Goal: Information Seeking & Learning: Check status

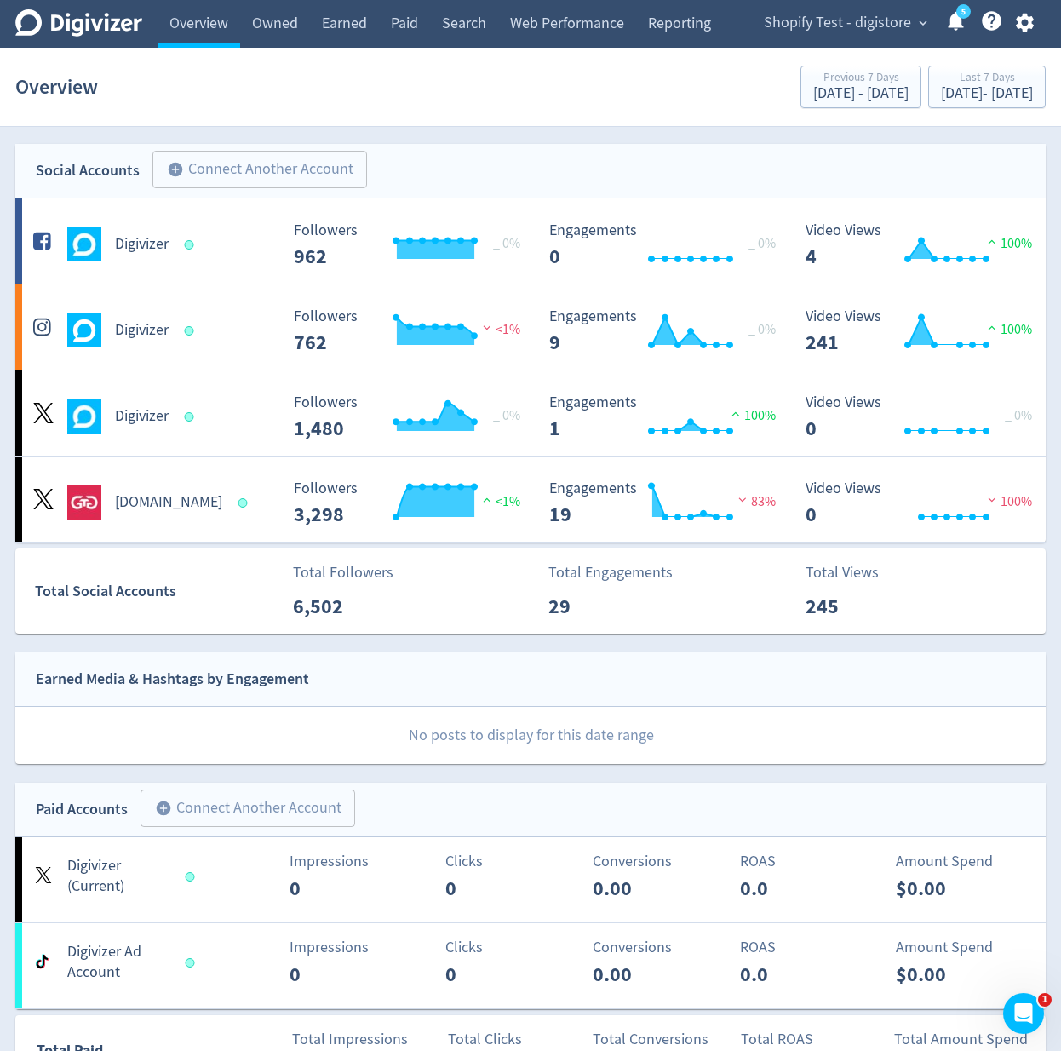
click at [1033, 17] on icon "button" at bounding box center [1024, 22] width 23 height 23
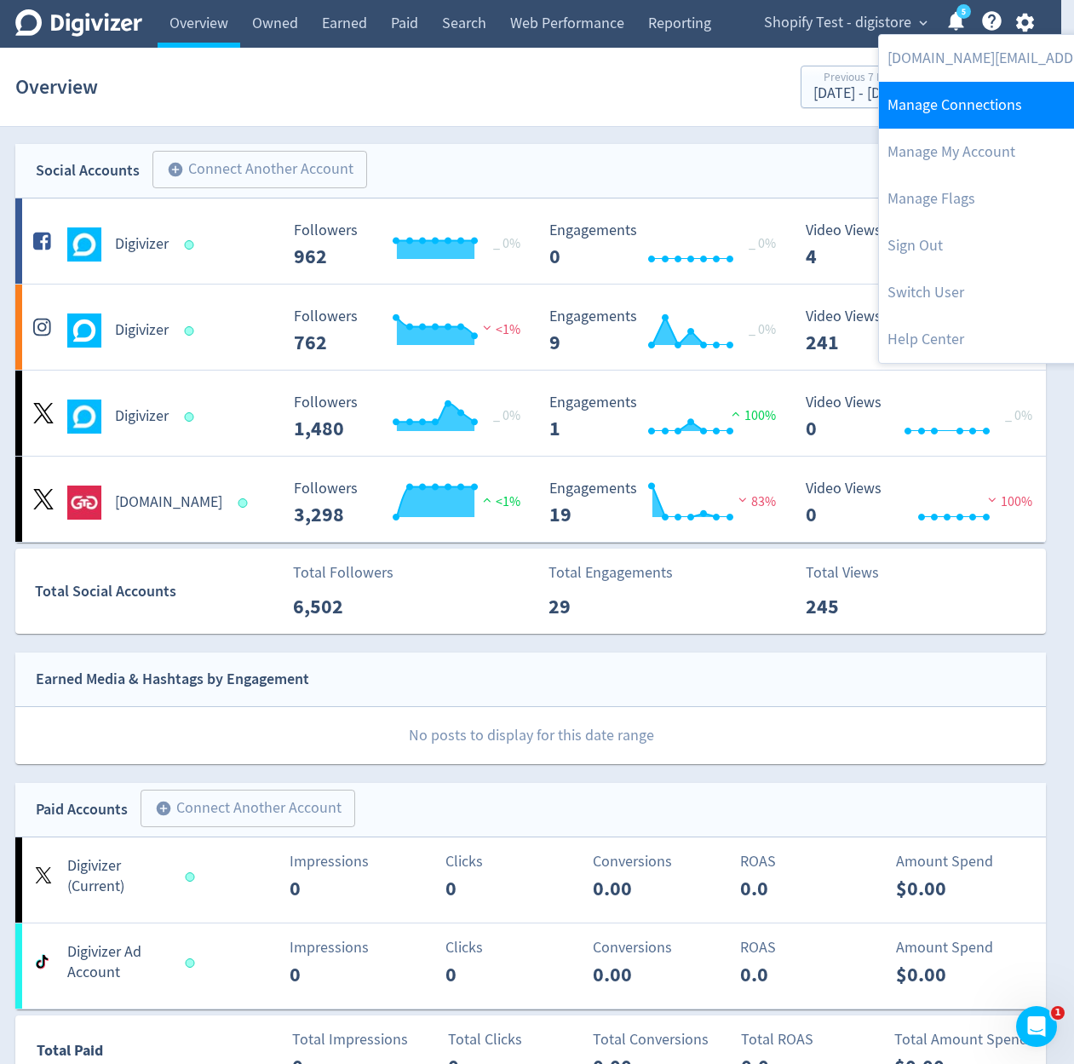
click at [1013, 118] on link "Manage Connections" at bounding box center [1052, 105] width 347 height 47
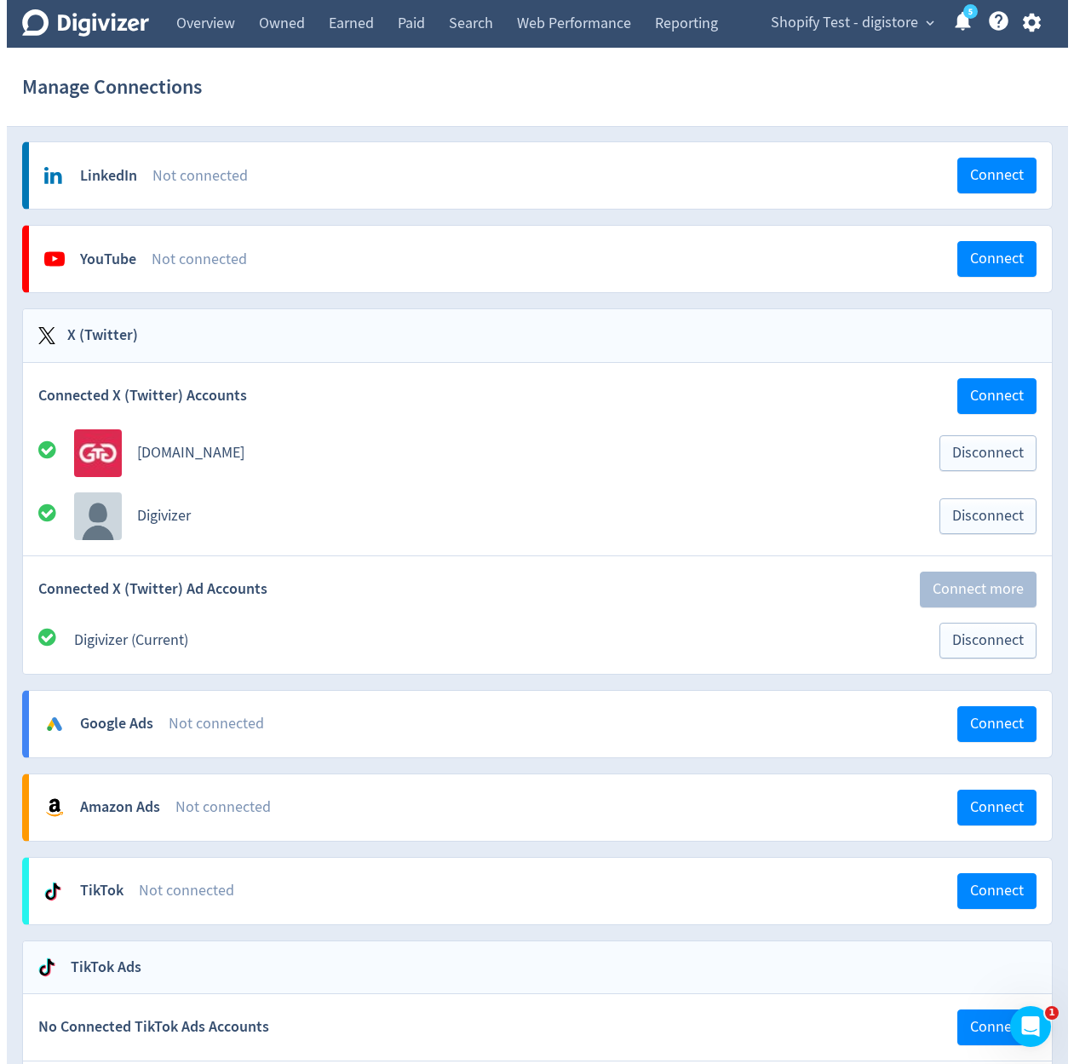
scroll to position [6, 0]
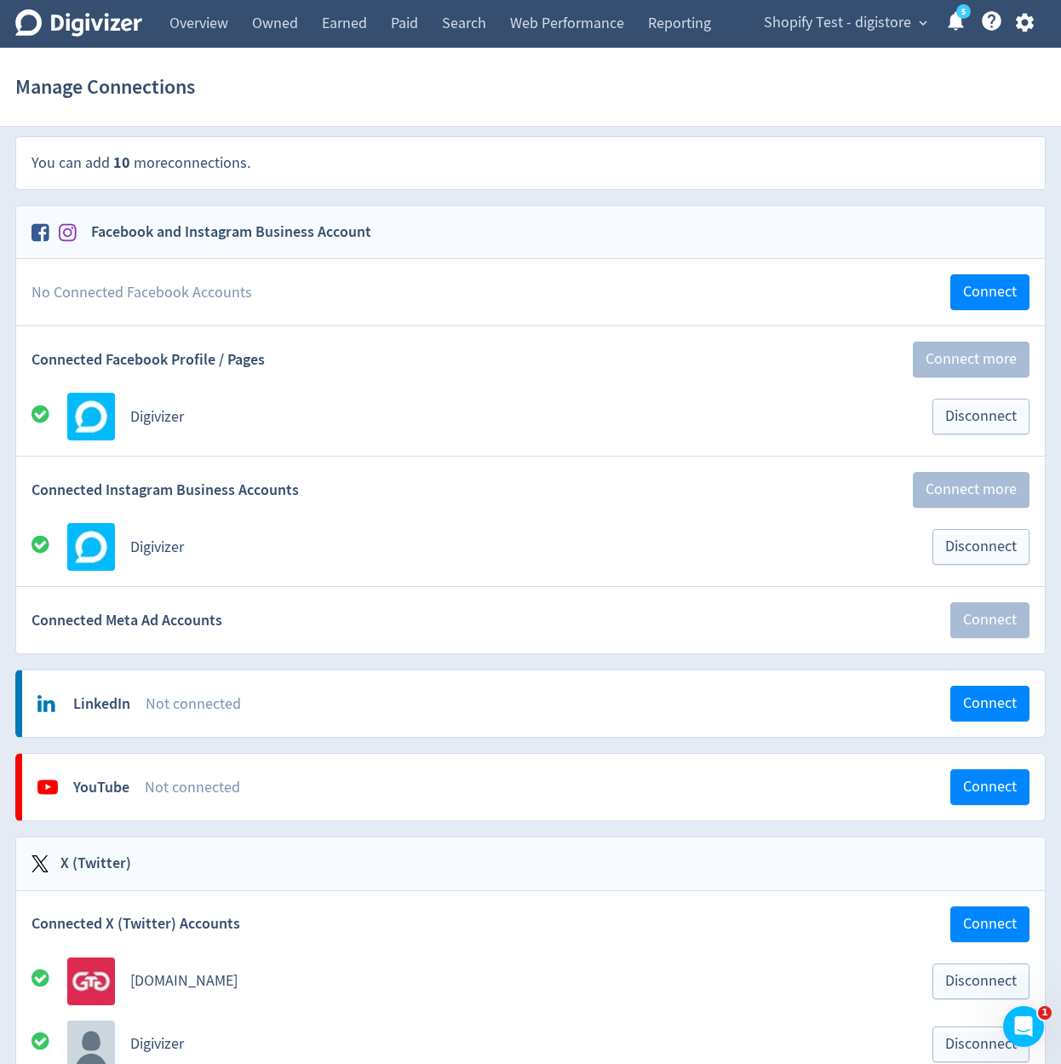
click at [1038, 32] on button "button" at bounding box center [1024, 22] width 43 height 23
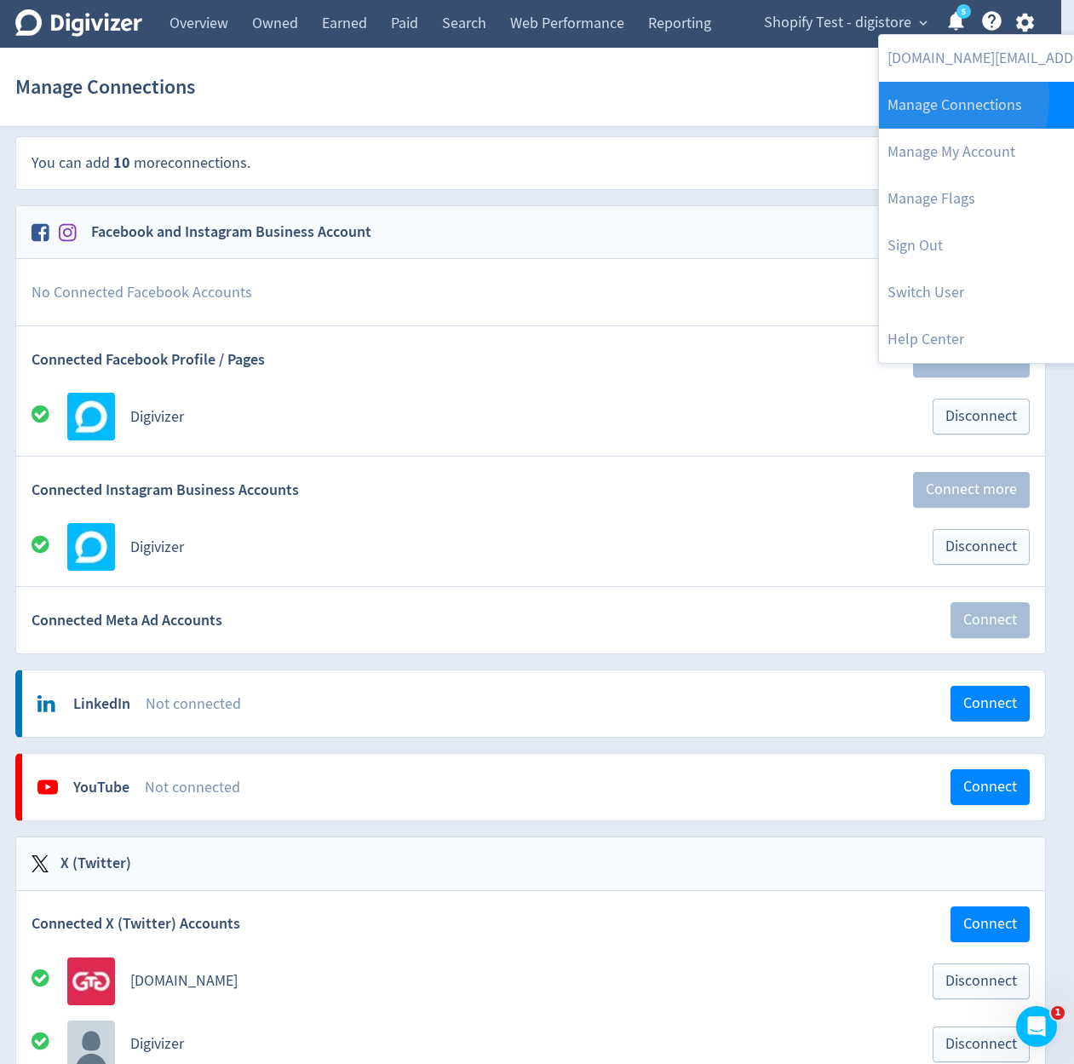
click at [909, 99] on link "Manage Connections" at bounding box center [1052, 105] width 347 height 47
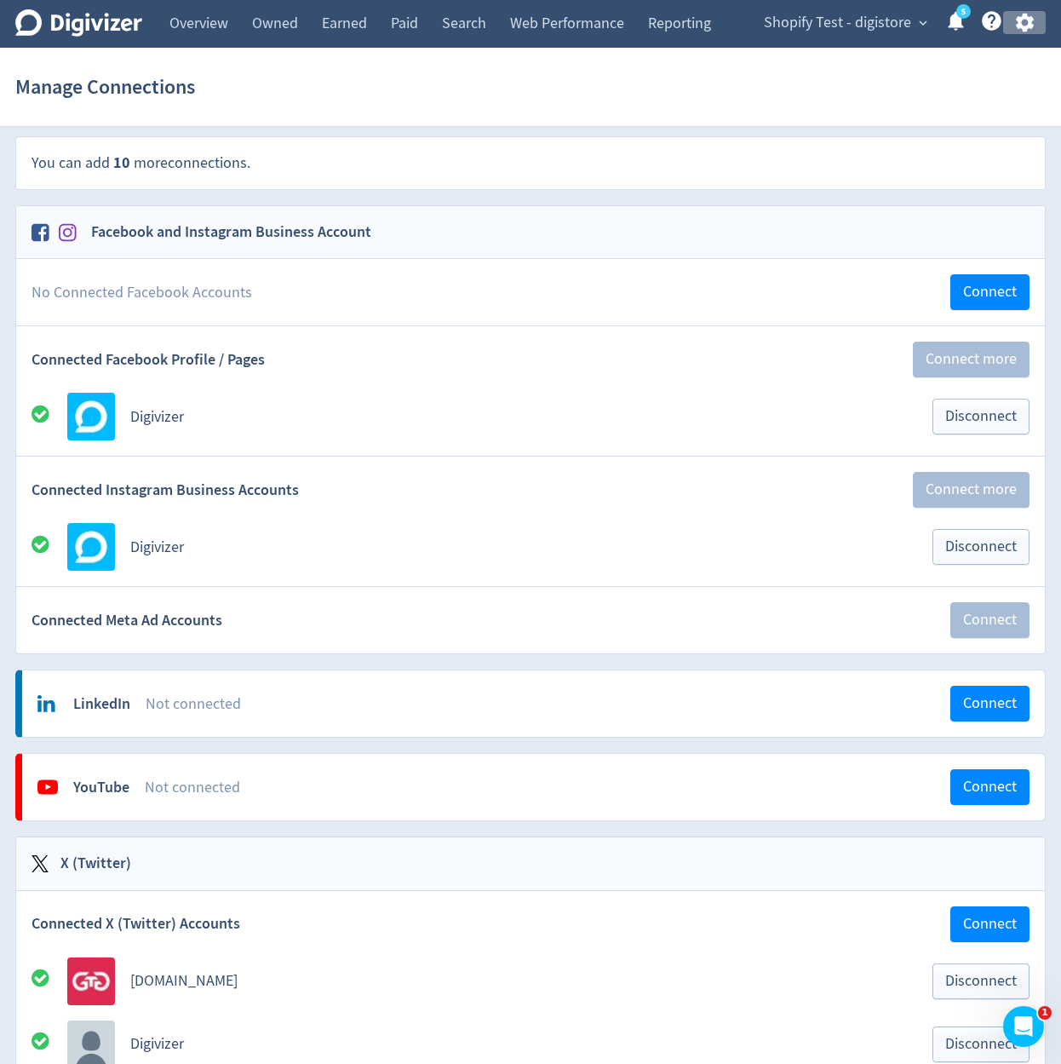
click at [1026, 13] on icon "button" at bounding box center [1024, 22] width 23 height 23
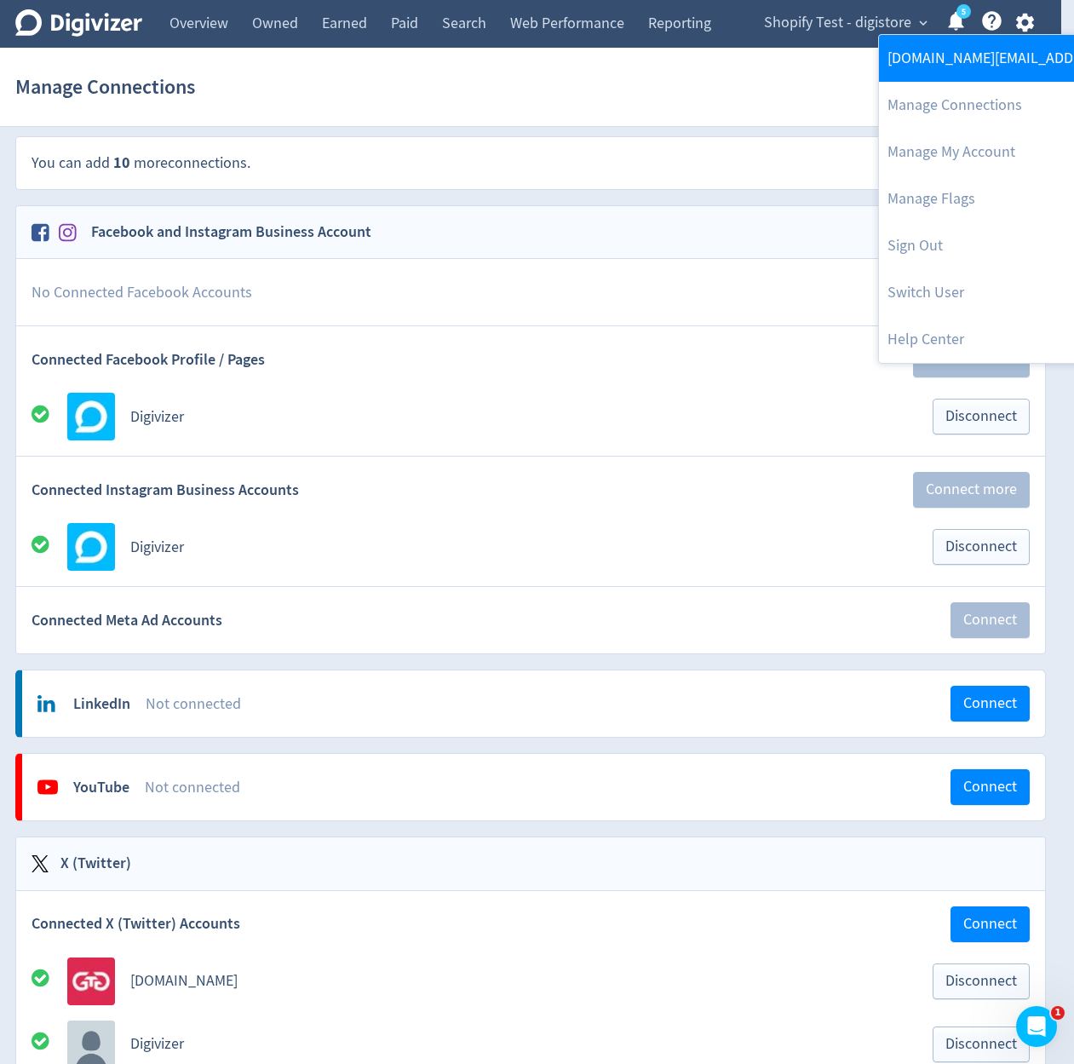
click at [1001, 60] on link "[DOMAIN_NAME][EMAIL_ADDRESS][DOMAIN_NAME]" at bounding box center [1052, 58] width 347 height 47
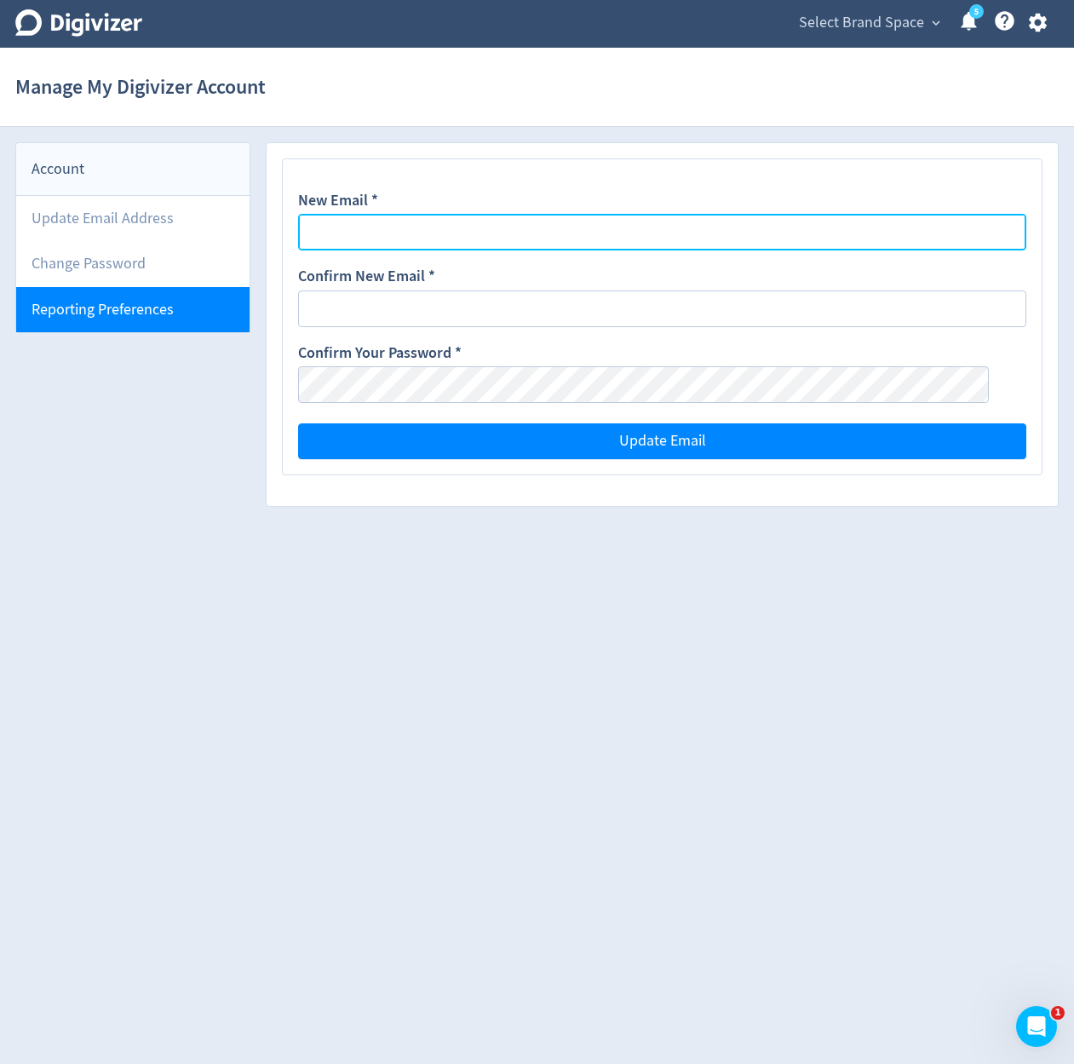
type input "[DOMAIN_NAME][EMAIL_ADDRESS][DOMAIN_NAME]"
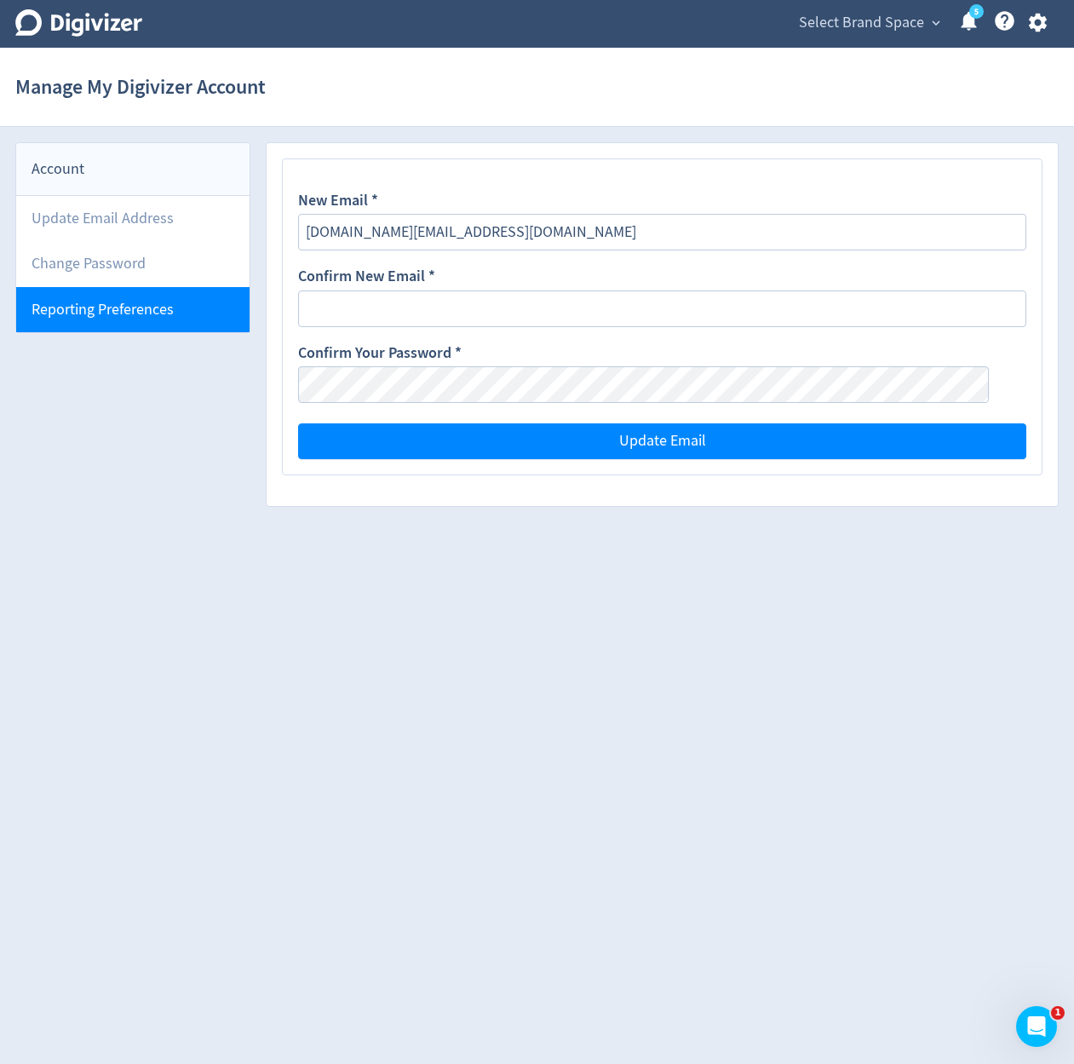
click at [159, 312] on li "Reporting Preferences" at bounding box center [132, 309] width 233 height 45
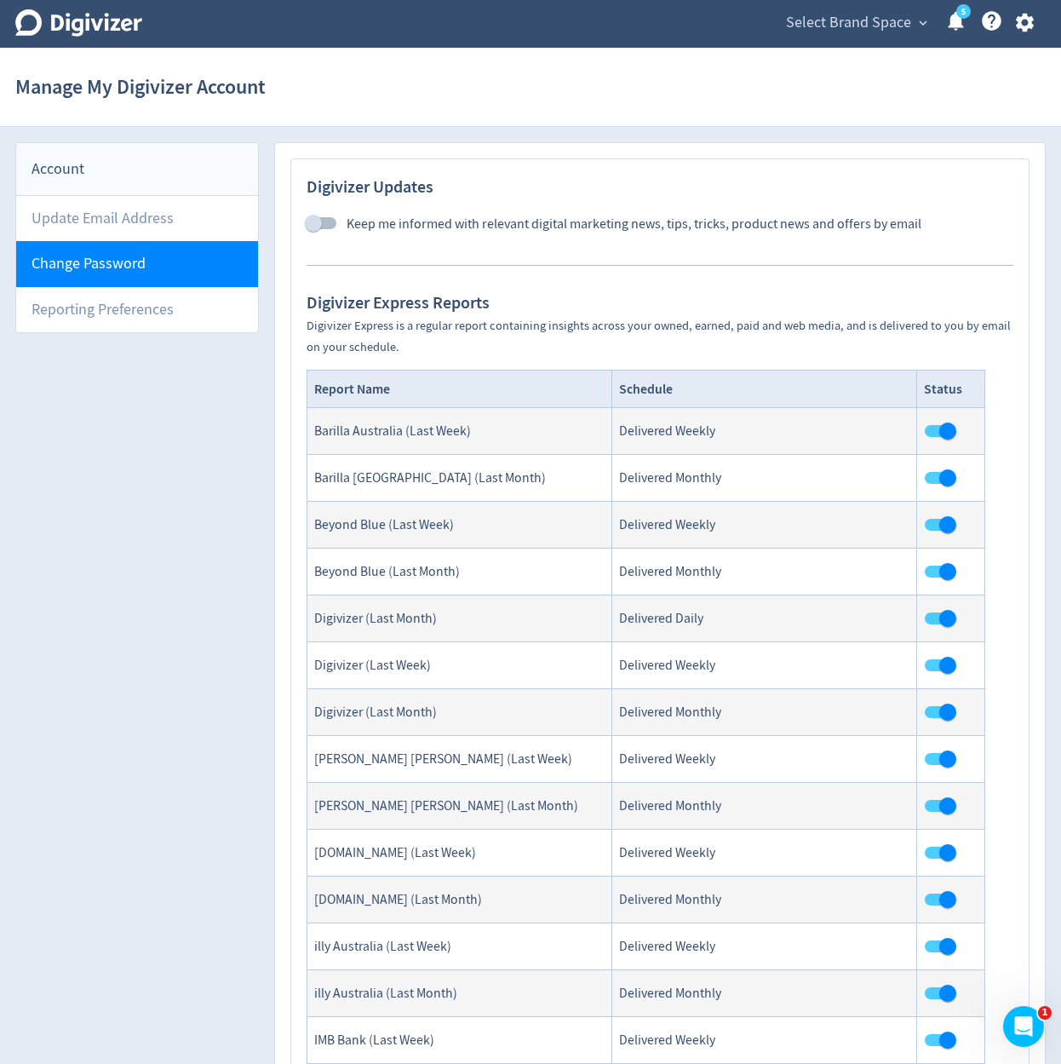
click at [187, 274] on li "Change Password" at bounding box center [137, 263] width 242 height 45
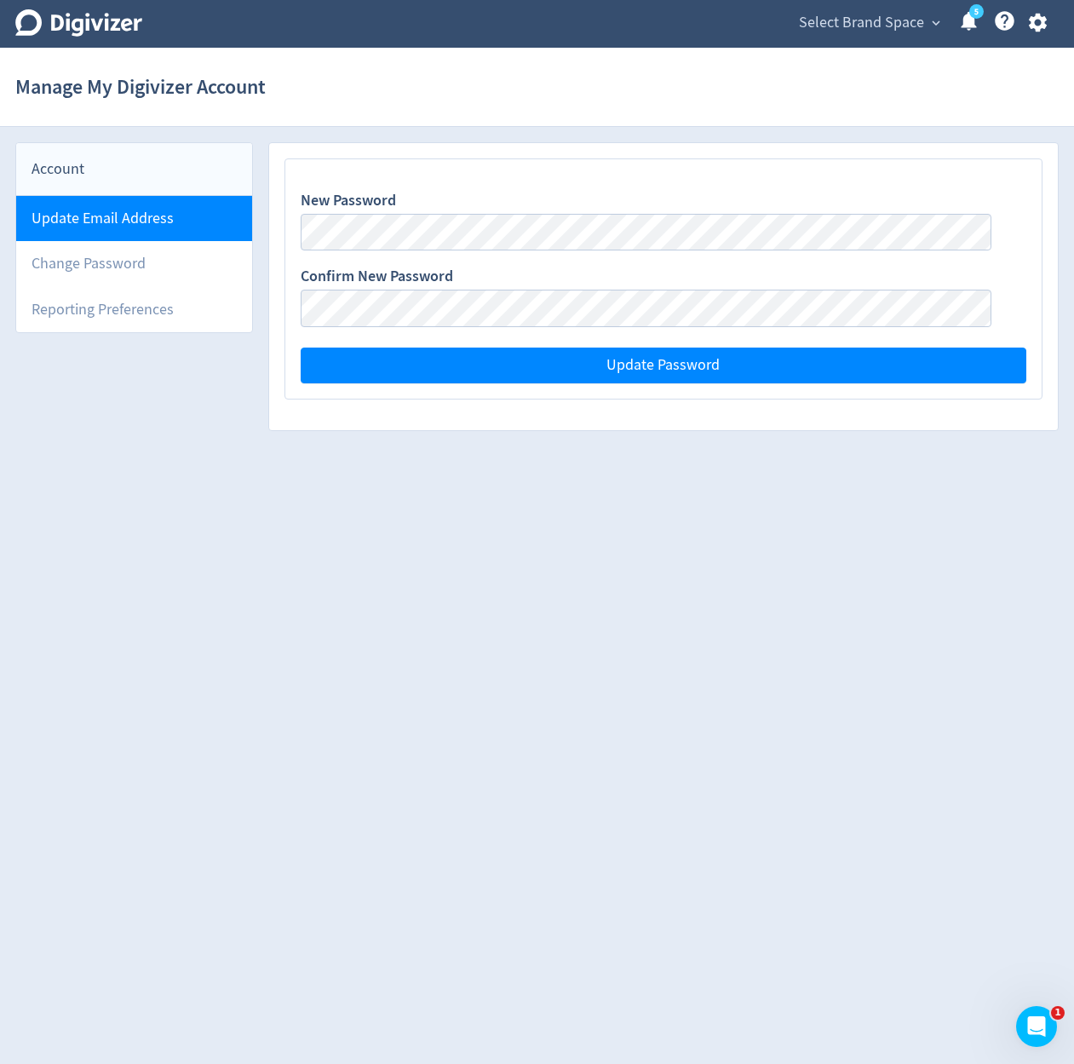
click at [198, 224] on li "Update Email Address" at bounding box center [134, 218] width 236 height 45
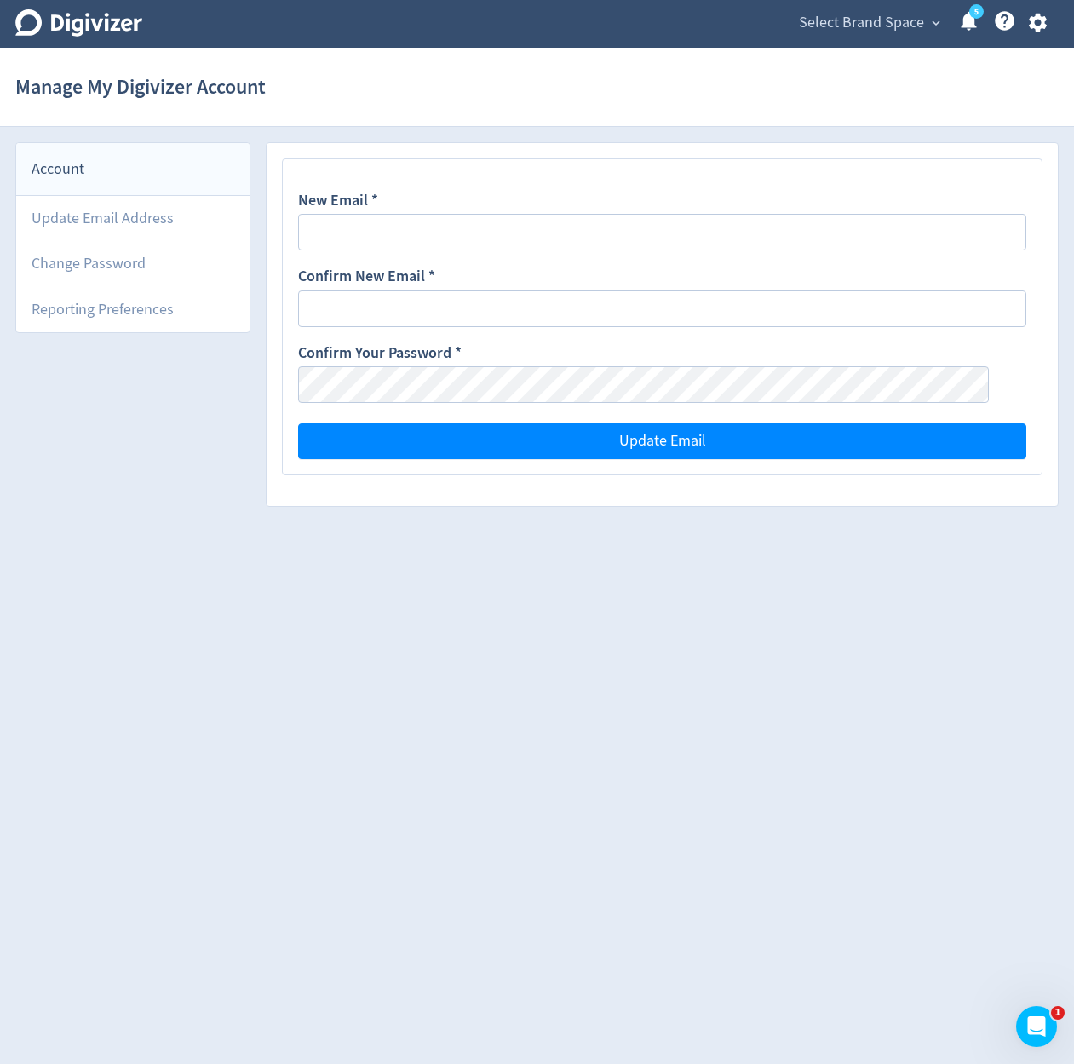
type input "[DOMAIN_NAME][EMAIL_ADDRESS][DOMAIN_NAME]"
click at [1040, 14] on icon "button" at bounding box center [1037, 22] width 23 height 23
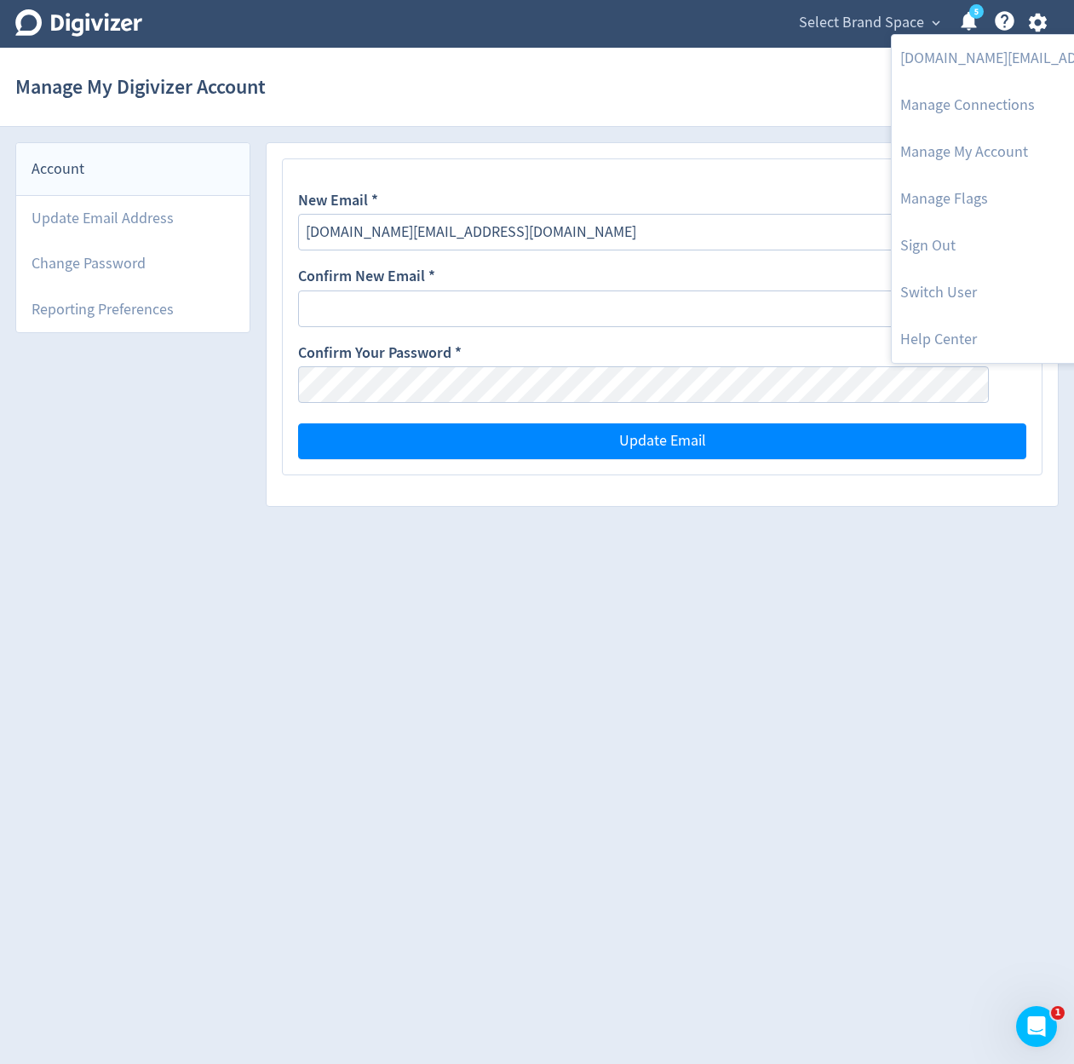
click at [827, 35] on div at bounding box center [537, 532] width 1074 height 1064
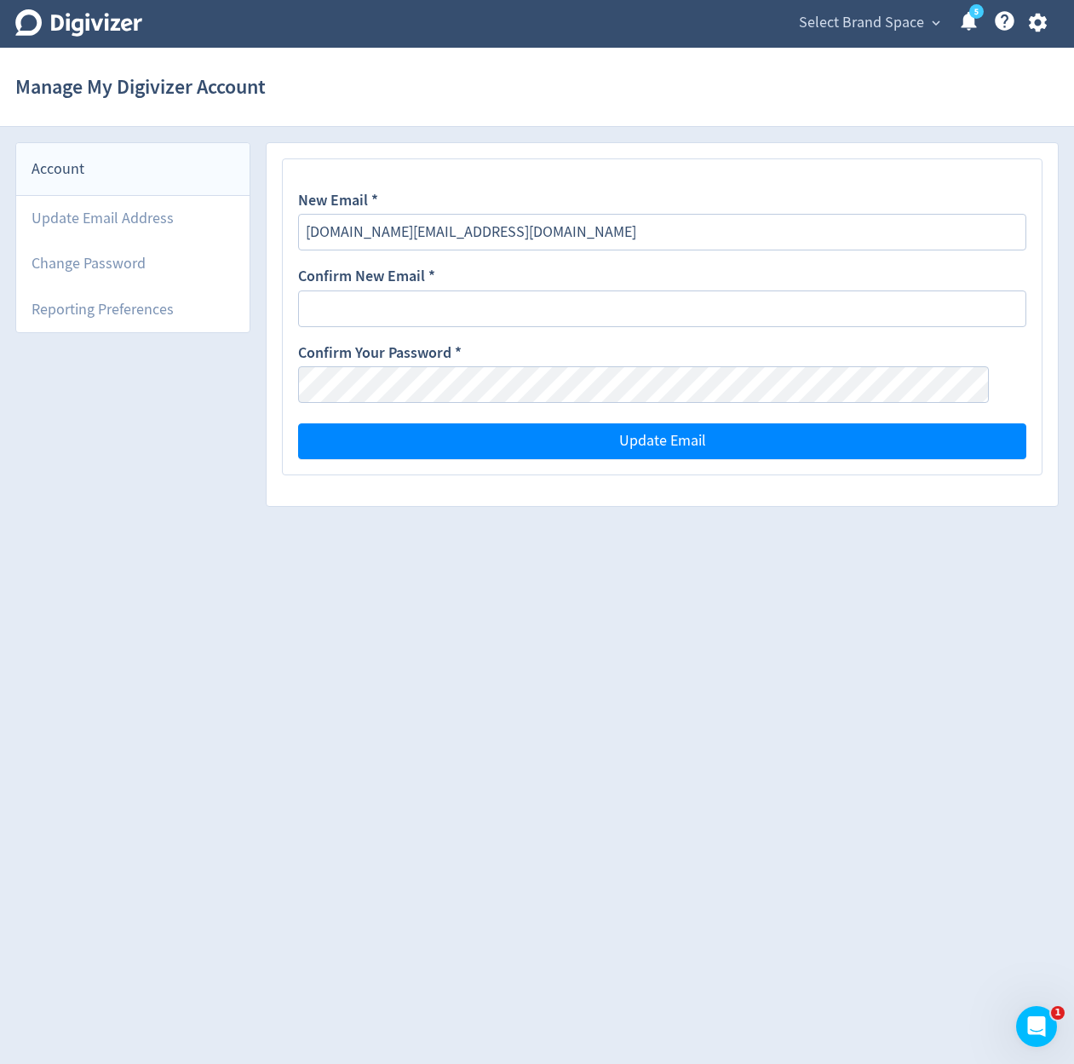
click at [833, 31] on div "ikjun.im@digivizer.com Manage Connections Manage My Account Manage Flags Sign O…" at bounding box center [537, 532] width 1074 height 1064
click at [849, 27] on span "Select Brand Space" at bounding box center [861, 22] width 125 height 27
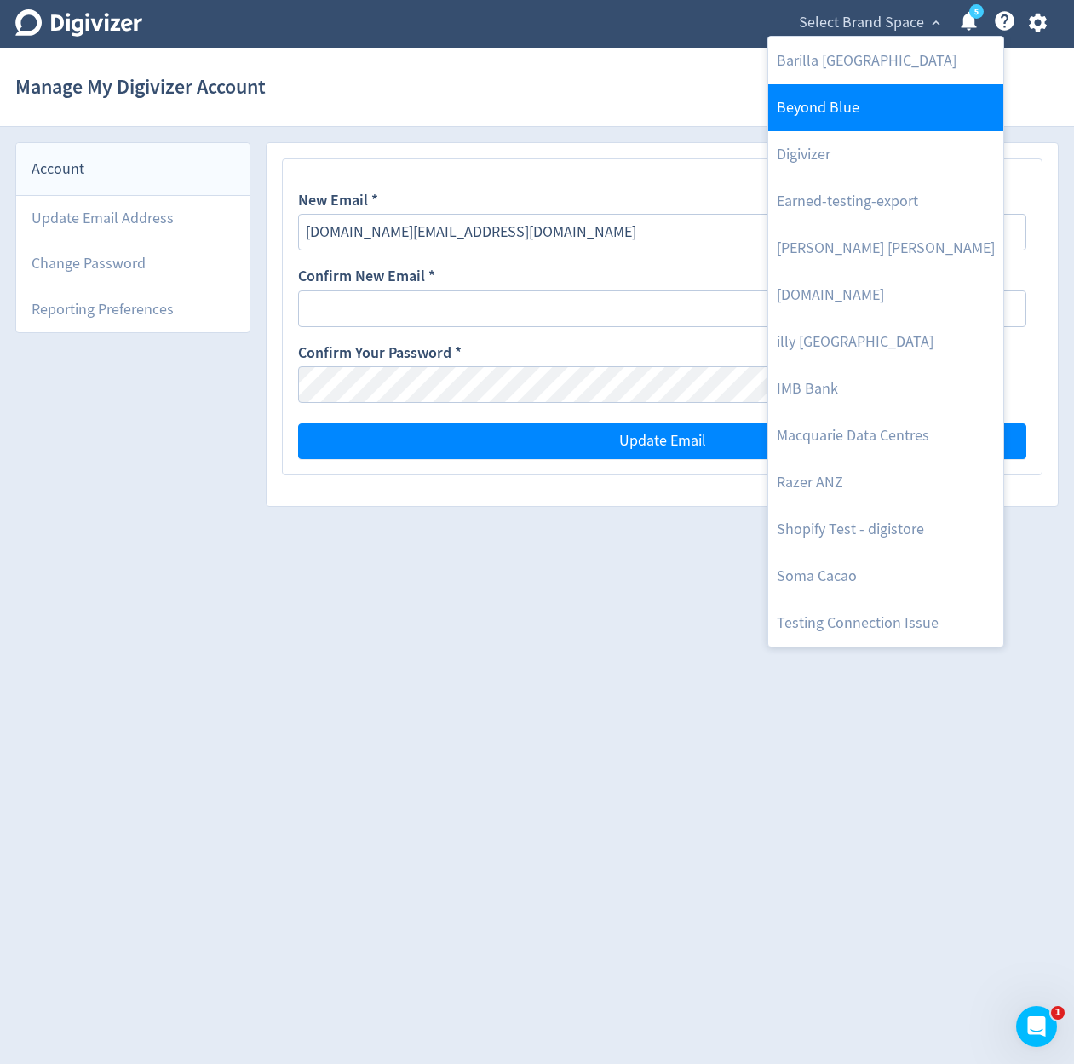
click at [835, 109] on link "Beyond Blue" at bounding box center [885, 107] width 235 height 47
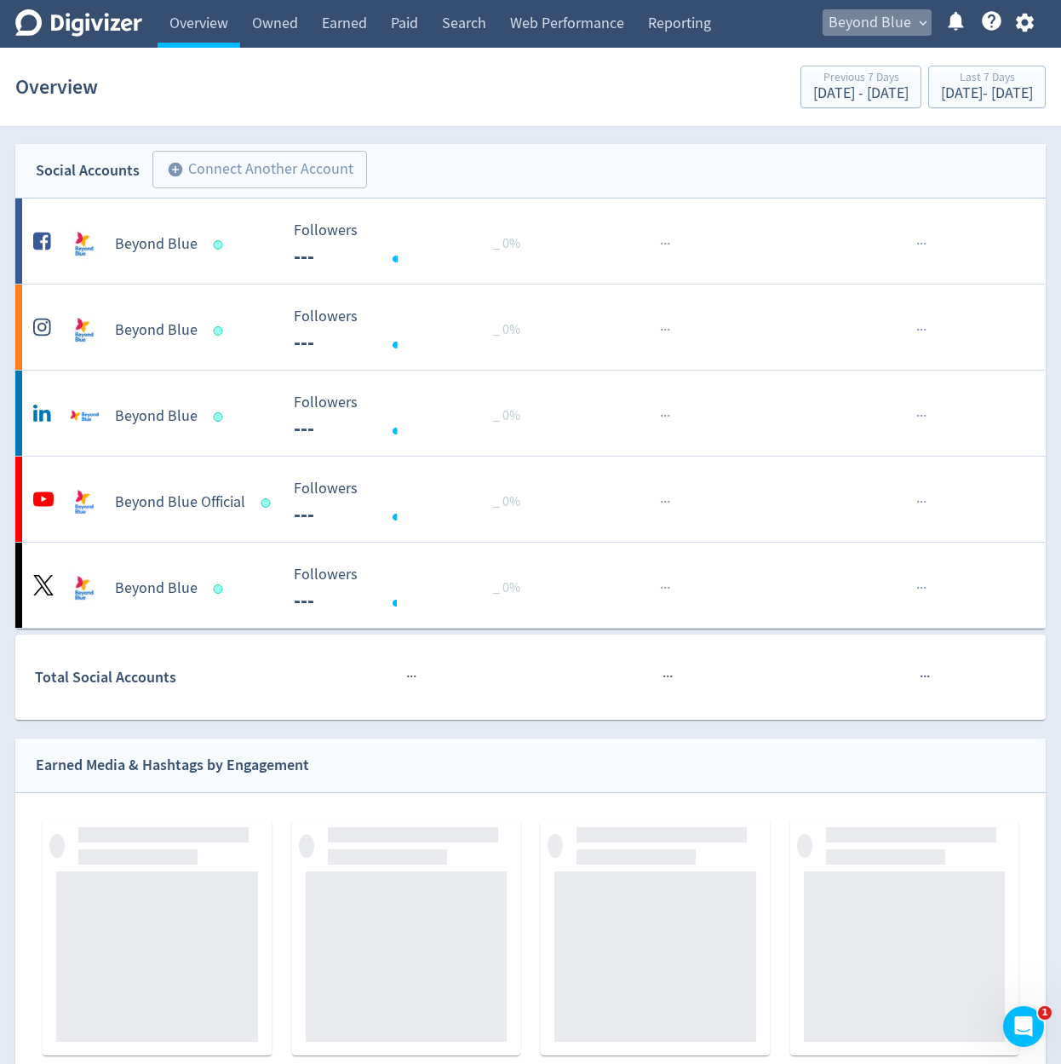
click at [881, 24] on span "Beyond Blue" at bounding box center [870, 22] width 83 height 27
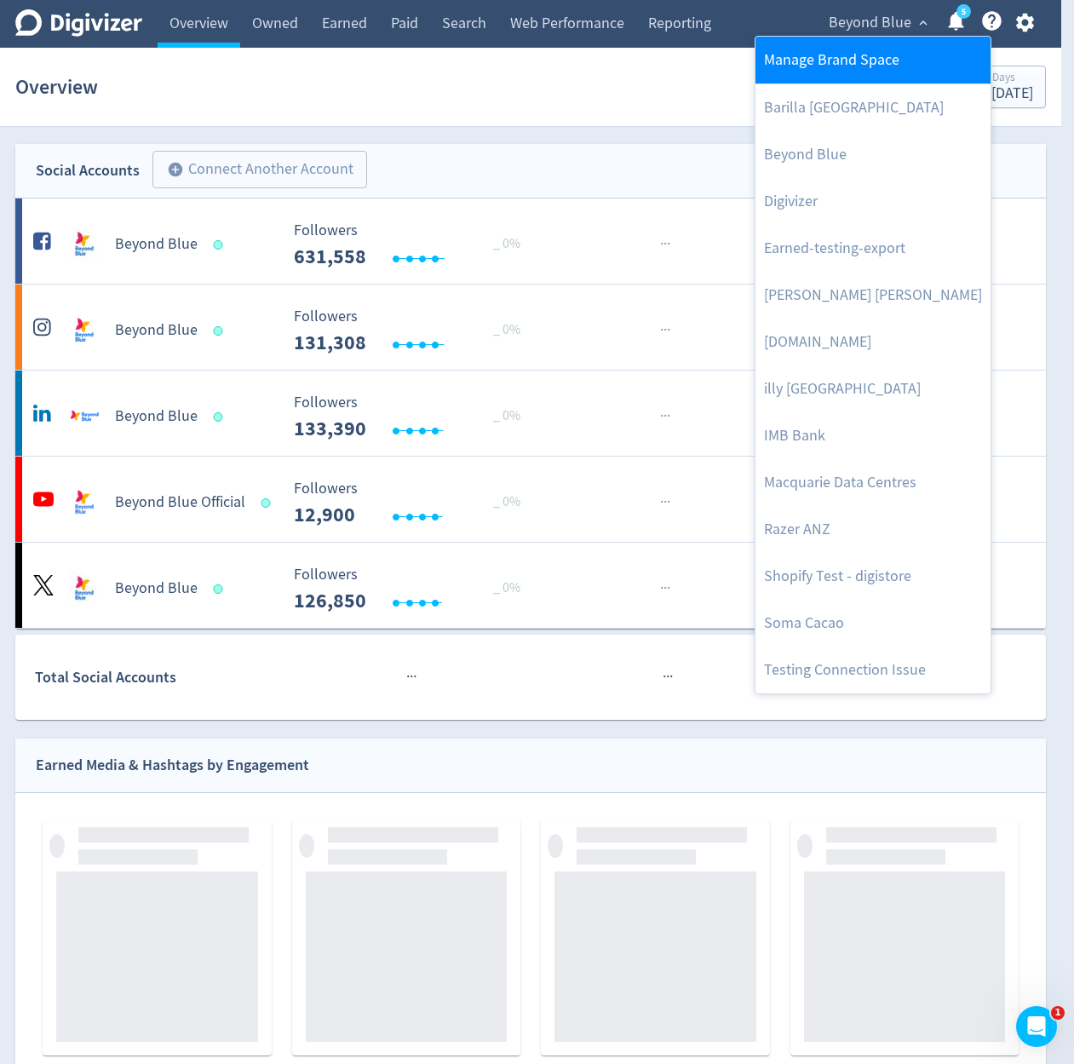
click at [872, 61] on link "Manage Brand Space" at bounding box center [872, 60] width 235 height 47
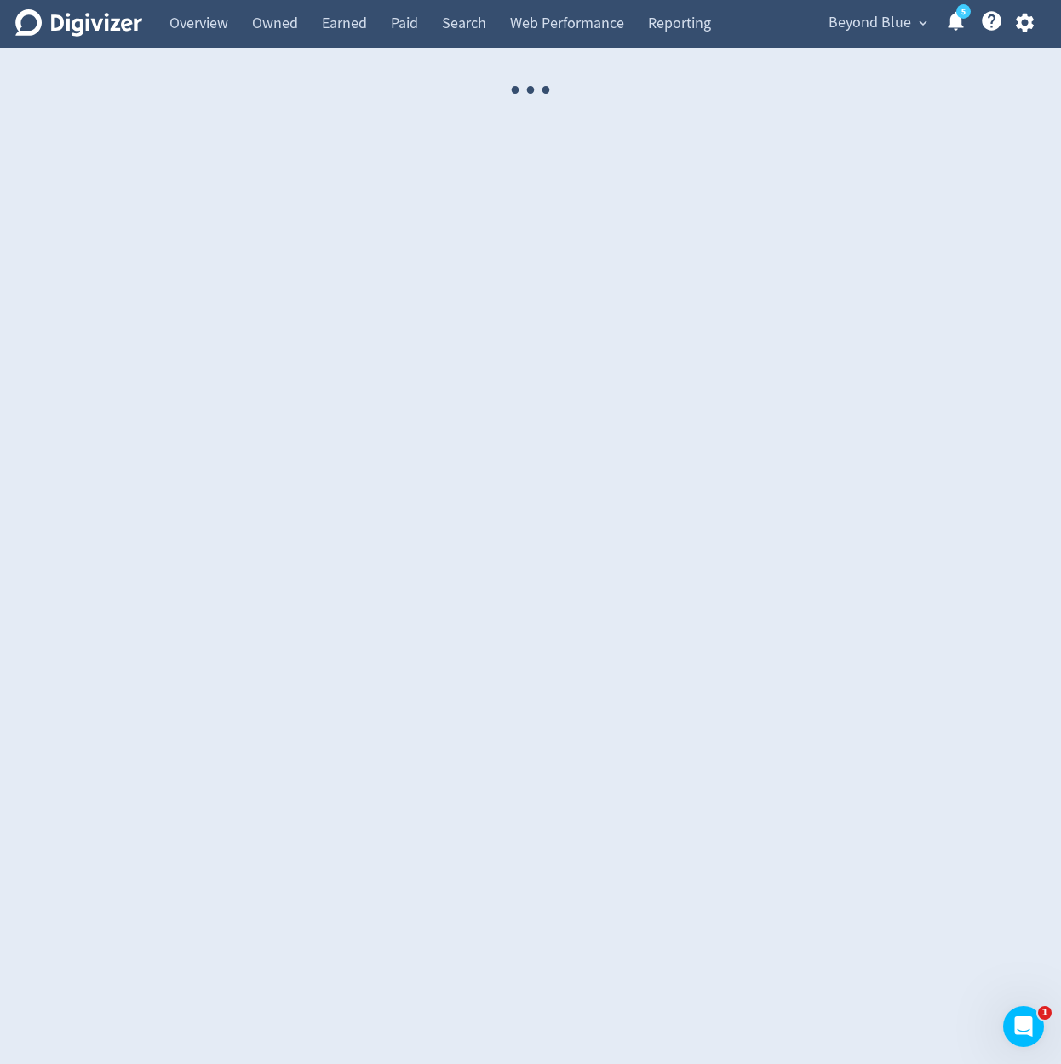
select select "USER"
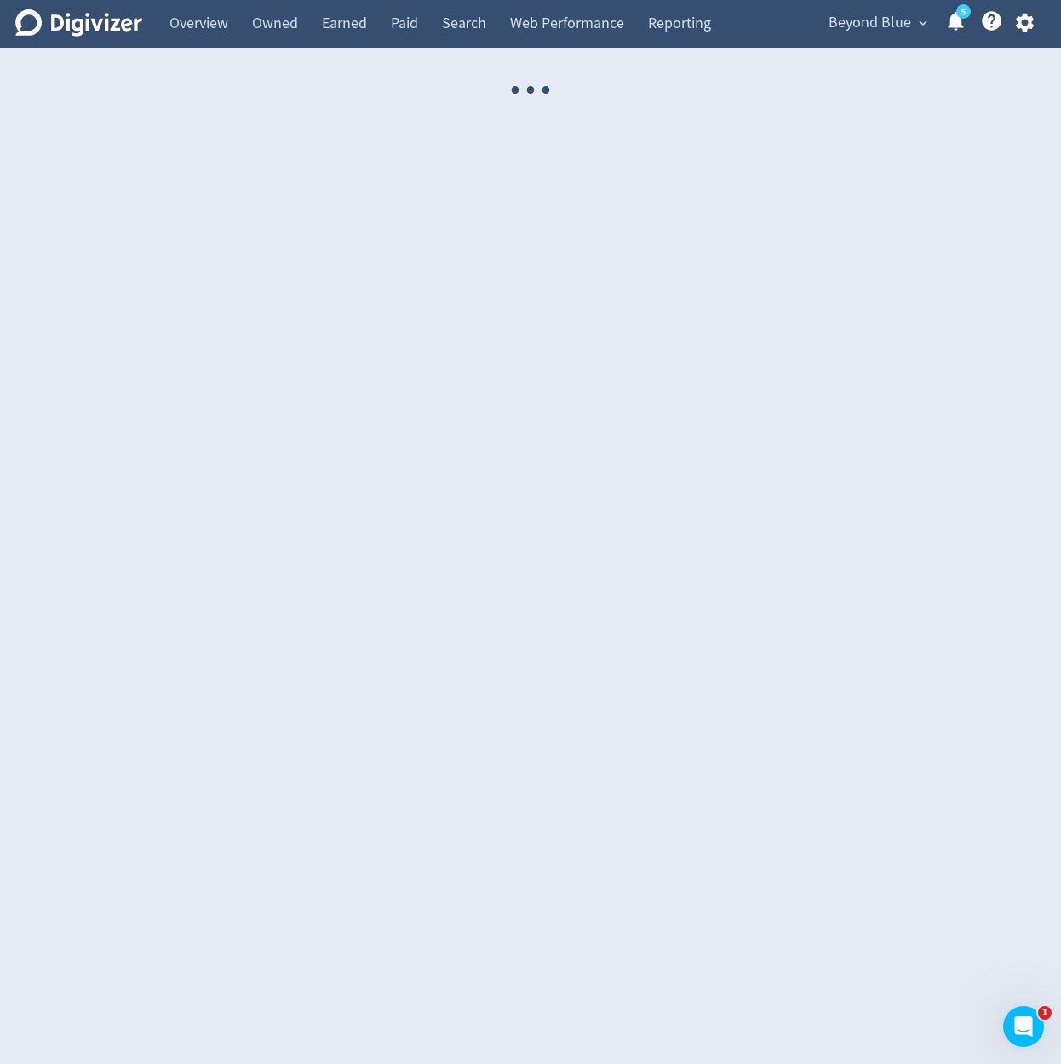
select select "USER"
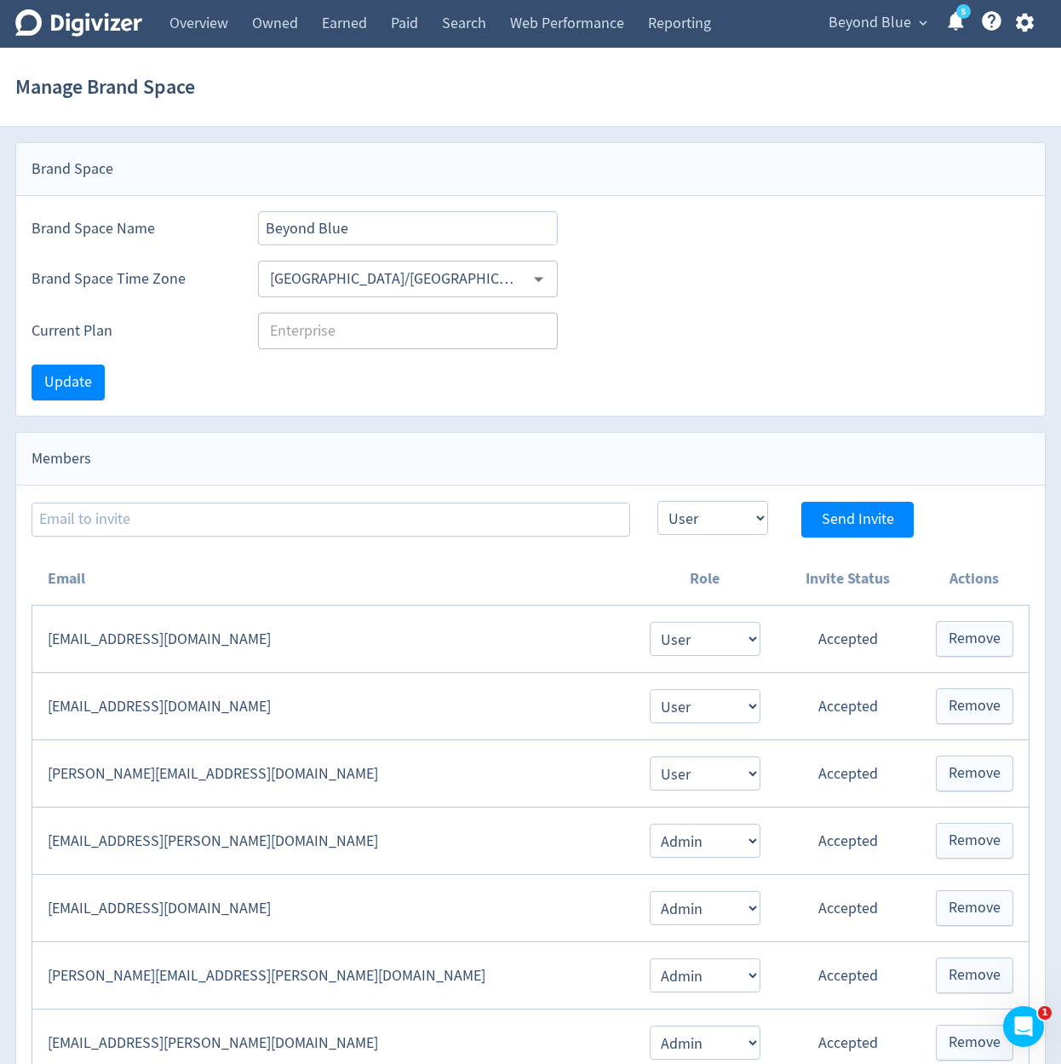
click at [689, 372] on div "Update" at bounding box center [530, 382] width 1029 height 66
click at [524, 259] on div "Brand Space Time Zone [GEOGRAPHIC_DATA]/[GEOGRAPHIC_DATA] ​" at bounding box center [530, 271] width 1029 height 52
click at [525, 273] on div at bounding box center [537, 279] width 25 height 26
click at [536, 278] on icon "Open" at bounding box center [538, 280] width 9 height 5
click at [485, 278] on input "[GEOGRAPHIC_DATA]/[GEOGRAPHIC_DATA]" at bounding box center [393, 279] width 261 height 26
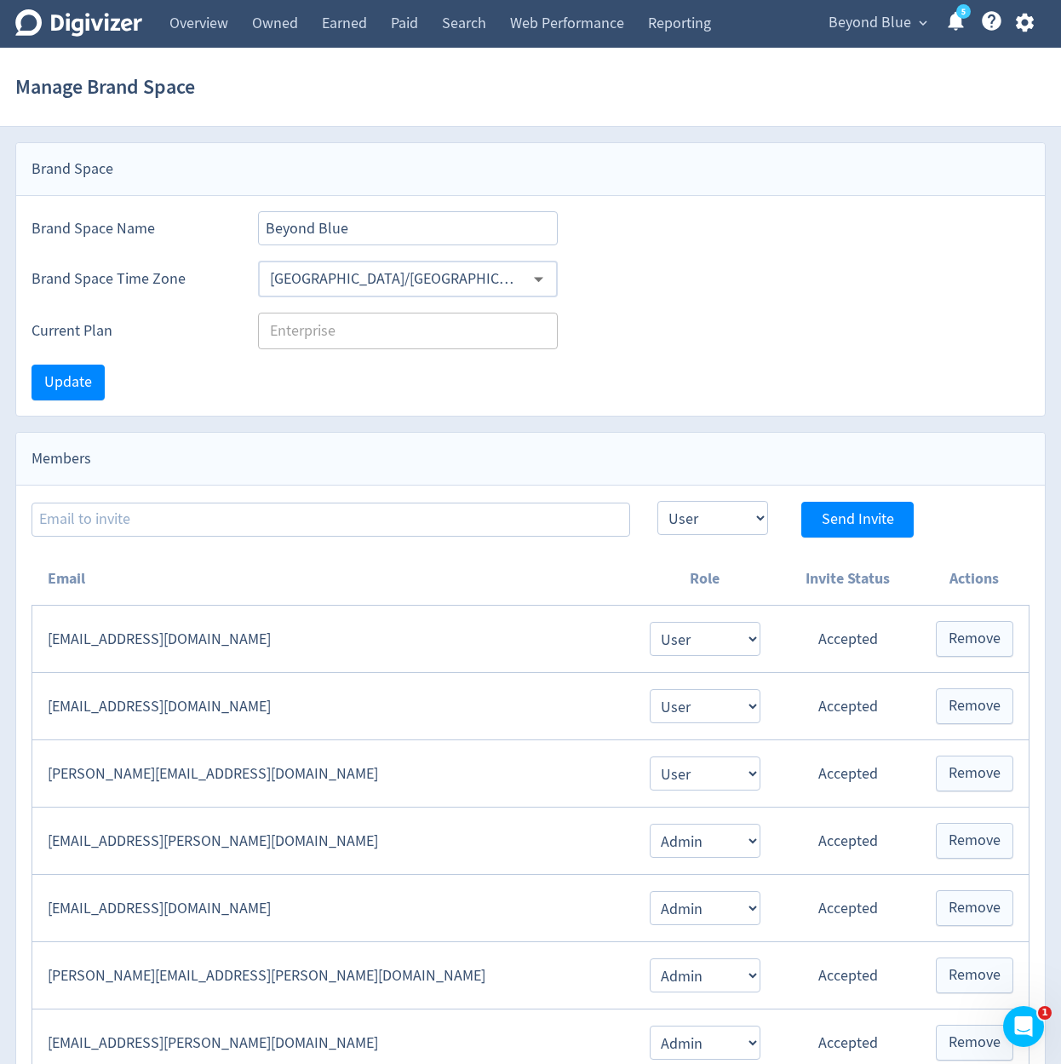
click at [520, 278] on input "[GEOGRAPHIC_DATA]/[GEOGRAPHIC_DATA]" at bounding box center [393, 279] width 261 height 26
click at [515, 281] on input "[GEOGRAPHIC_DATA]/[GEOGRAPHIC_DATA]" at bounding box center [393, 279] width 261 height 26
click at [528, 272] on icon "Open" at bounding box center [538, 278] width 23 height 23
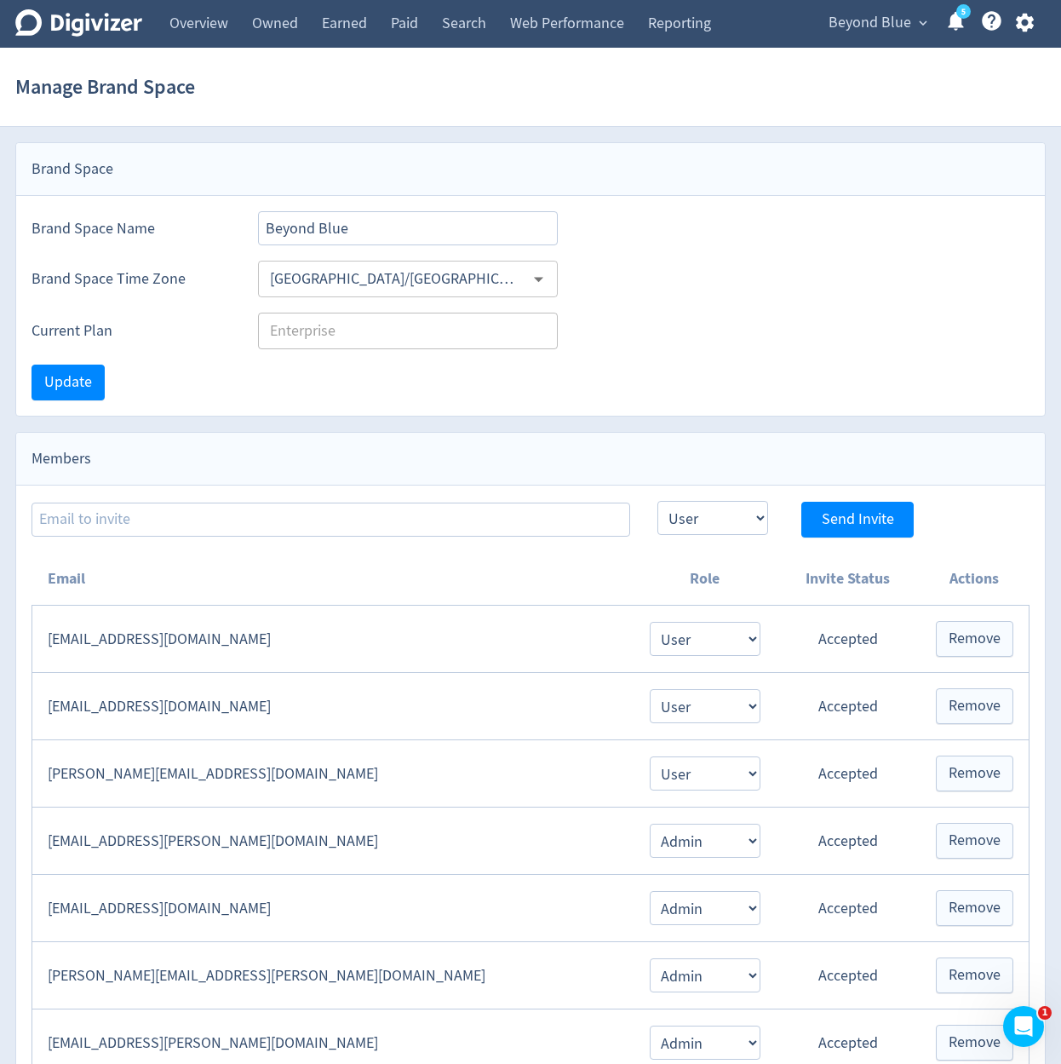
click at [610, 291] on div "Brand Space Time Zone [GEOGRAPHIC_DATA]/[GEOGRAPHIC_DATA] ​" at bounding box center [531, 279] width 998 height 37
click at [551, 433] on div "Members" at bounding box center [530, 459] width 1029 height 53
drag, startPoint x: 530, startPoint y: 439, endPoint x: 545, endPoint y: 367, distance: 73.2
click at [529, 433] on div "Members" at bounding box center [530, 459] width 1029 height 53
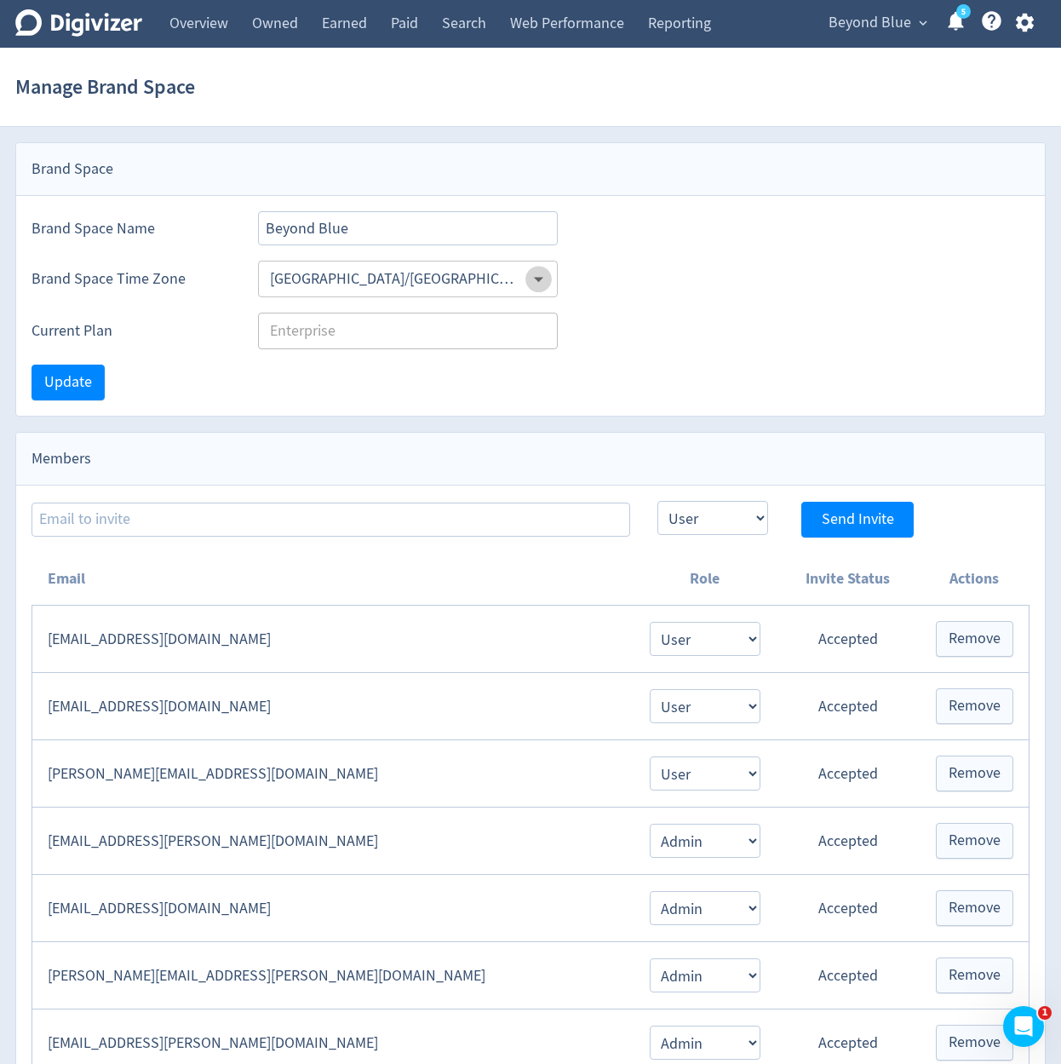
click at [543, 288] on icon "Open" at bounding box center [538, 278] width 23 height 23
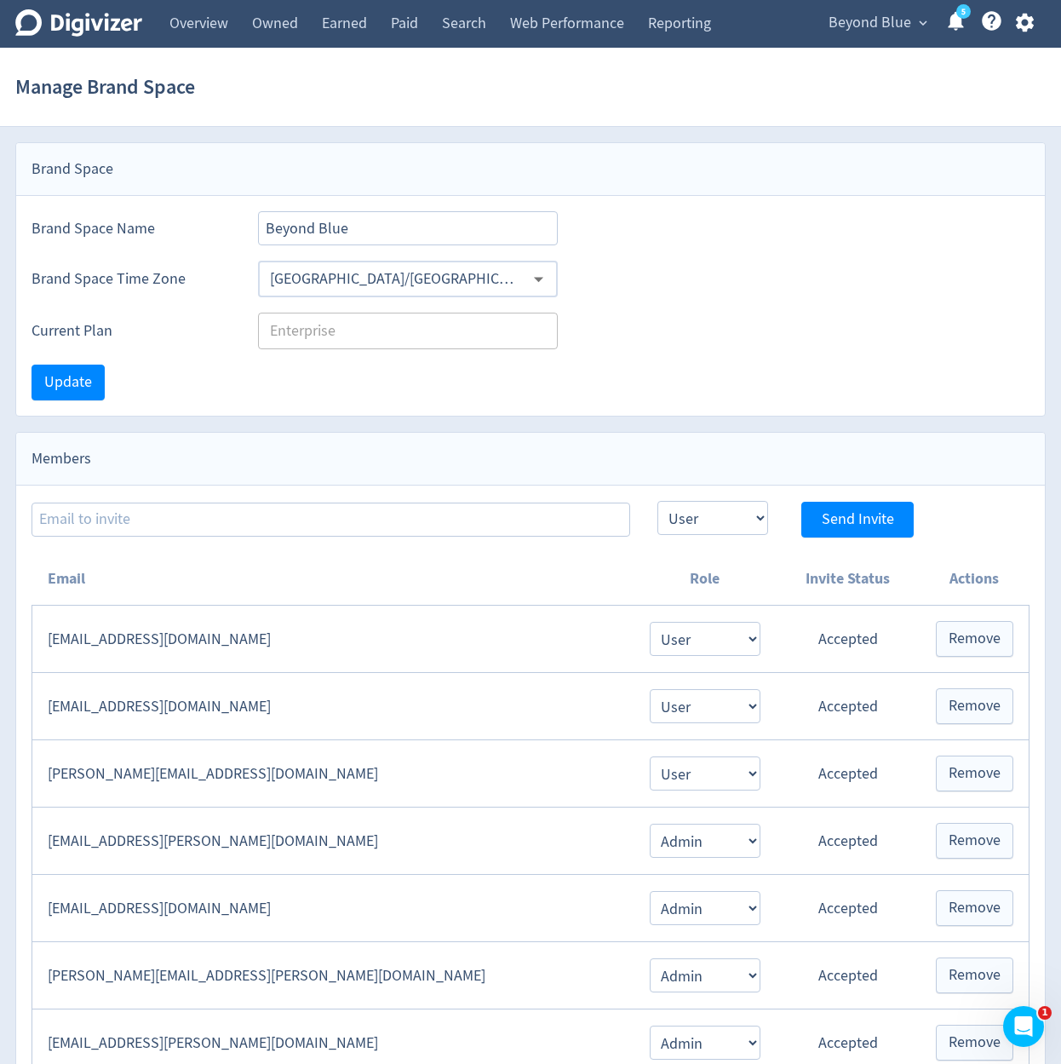
click at [668, 194] on div "Brand Space" at bounding box center [530, 169] width 1029 height 53
click at [845, 18] on span "Beyond Blue" at bounding box center [870, 22] width 83 height 27
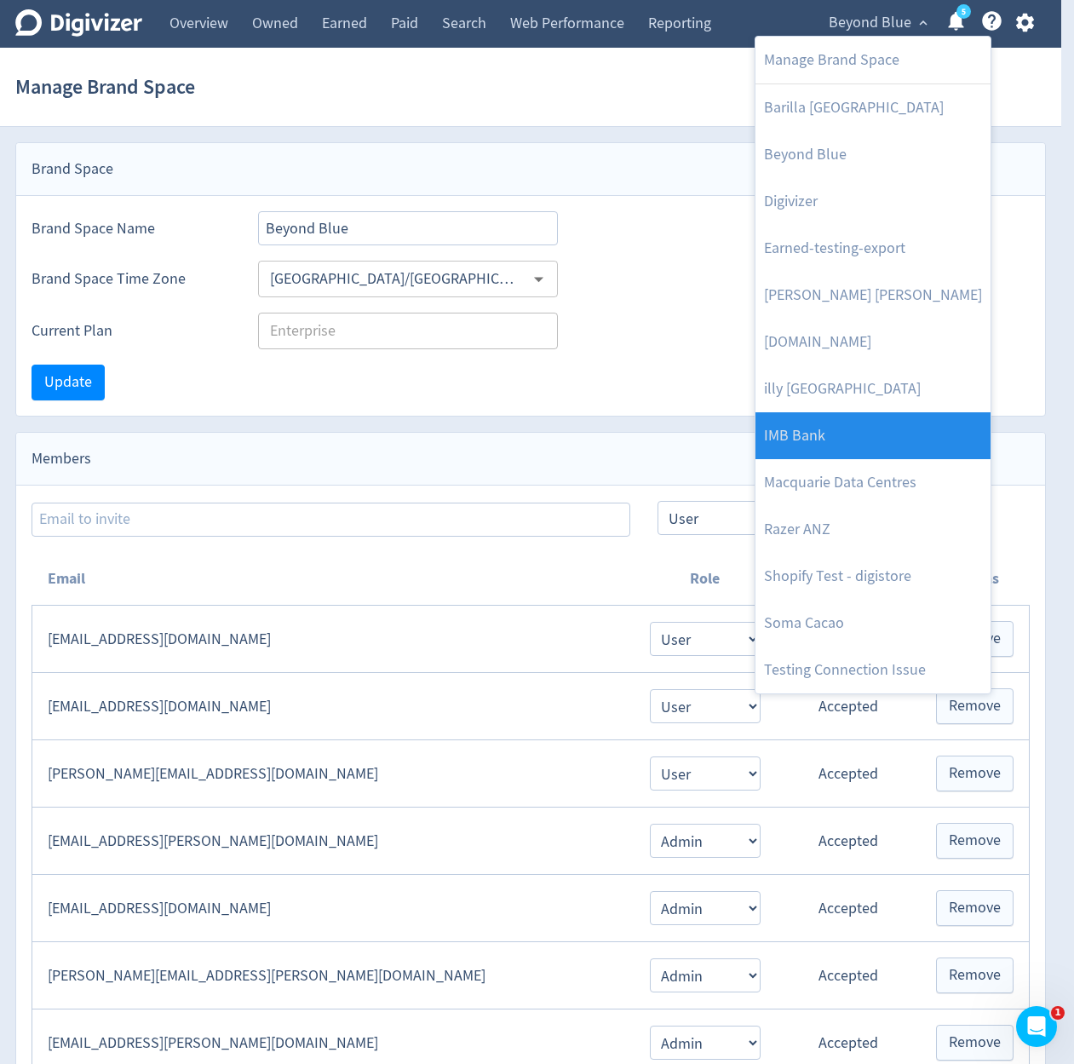
click at [889, 421] on link "IMB Bank" at bounding box center [872, 435] width 235 height 47
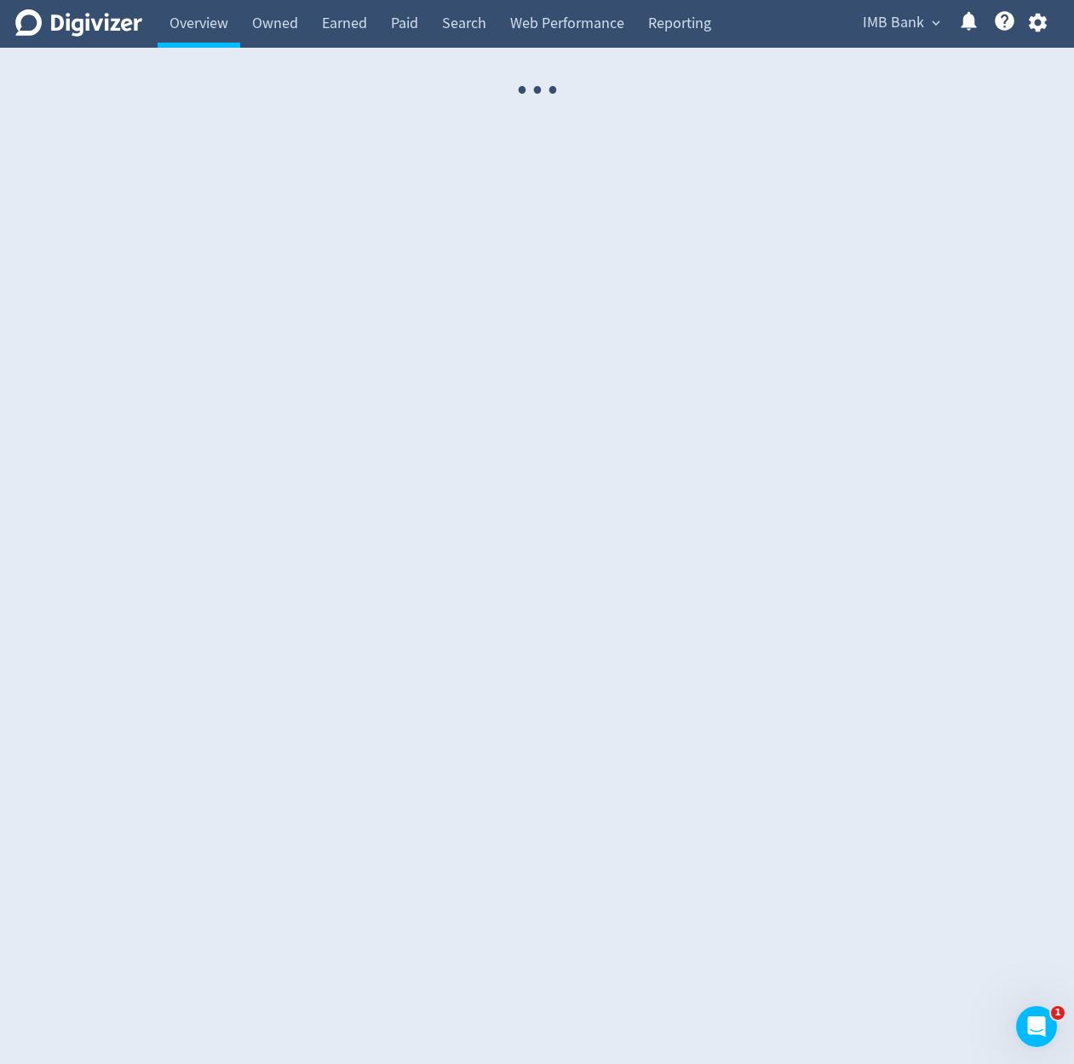
drag, startPoint x: 834, startPoint y: 32, endPoint x: 893, endPoint y: 20, distance: 60.0
click at [840, 31] on div "Digivizer Logo Mark Digivizer Logo Overview Owned Earned Paid Search Web Perfor…" at bounding box center [537, 24] width 1074 height 48
click at [893, 20] on span "IMB Bank" at bounding box center [893, 22] width 61 height 27
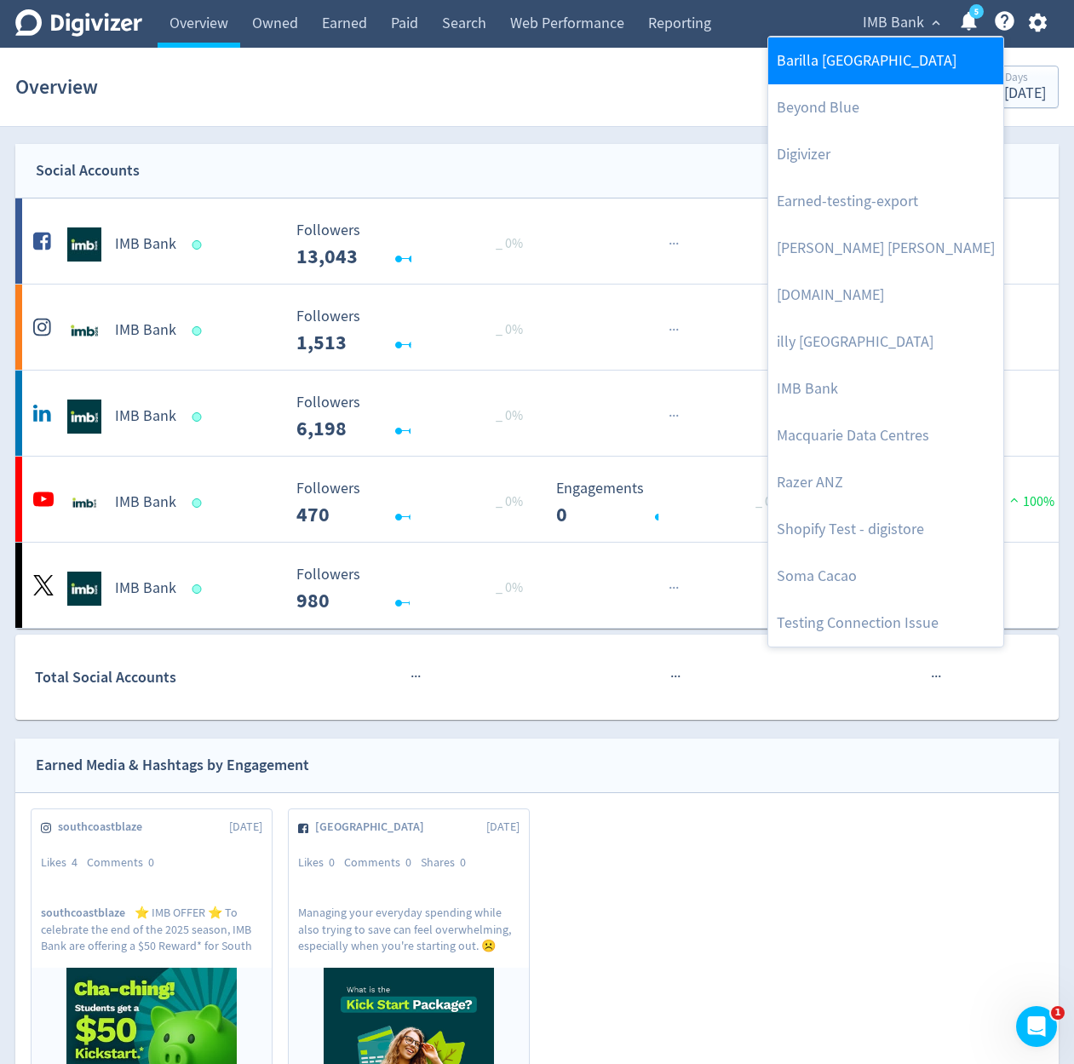
click at [875, 58] on link "Barilla [GEOGRAPHIC_DATA]" at bounding box center [885, 60] width 235 height 47
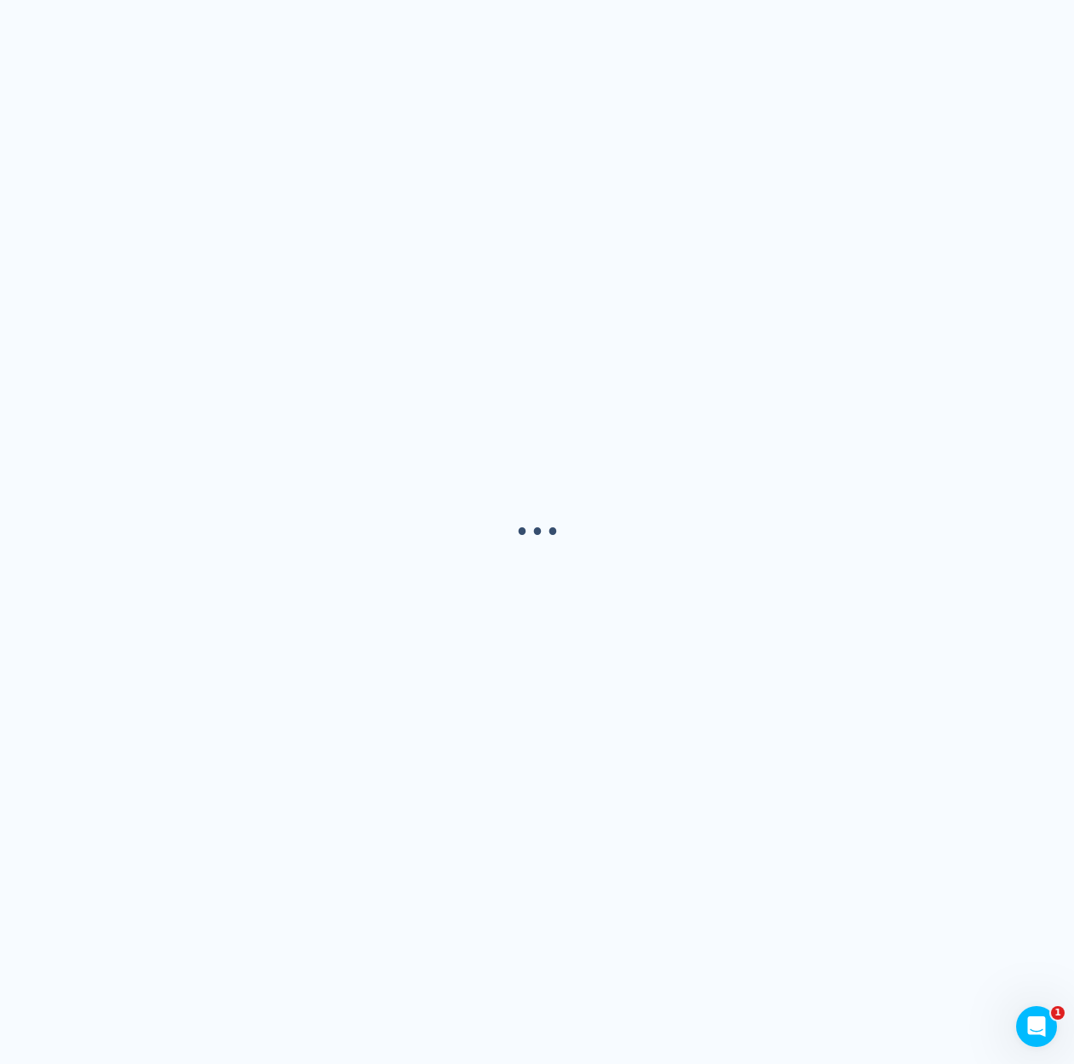
drag, startPoint x: 881, startPoint y: 43, endPoint x: 894, endPoint y: 19, distance: 27.8
click at [894, 19] on div "· · ·" at bounding box center [537, 532] width 1074 height 1064
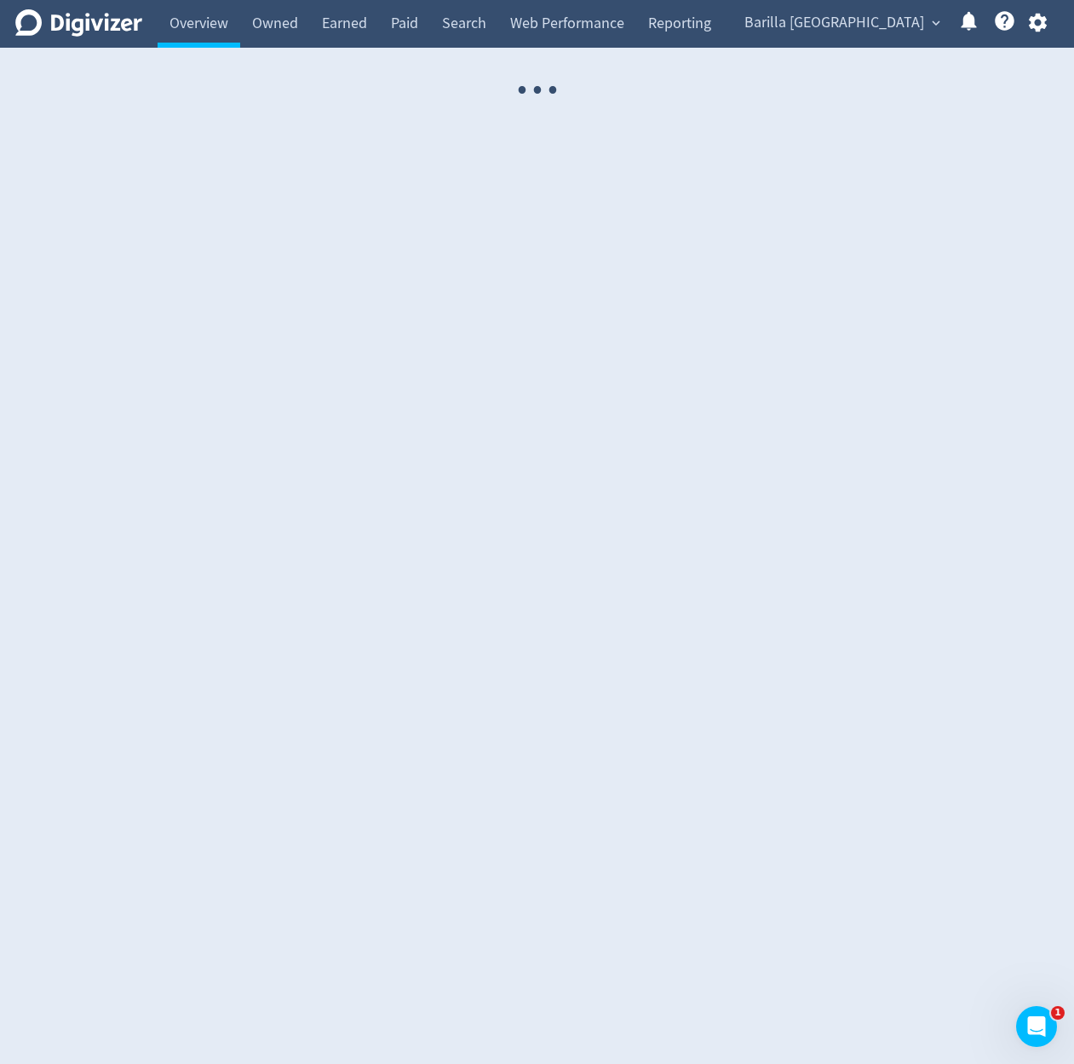
click at [890, 29] on span "Barilla [GEOGRAPHIC_DATA]" at bounding box center [834, 22] width 180 height 27
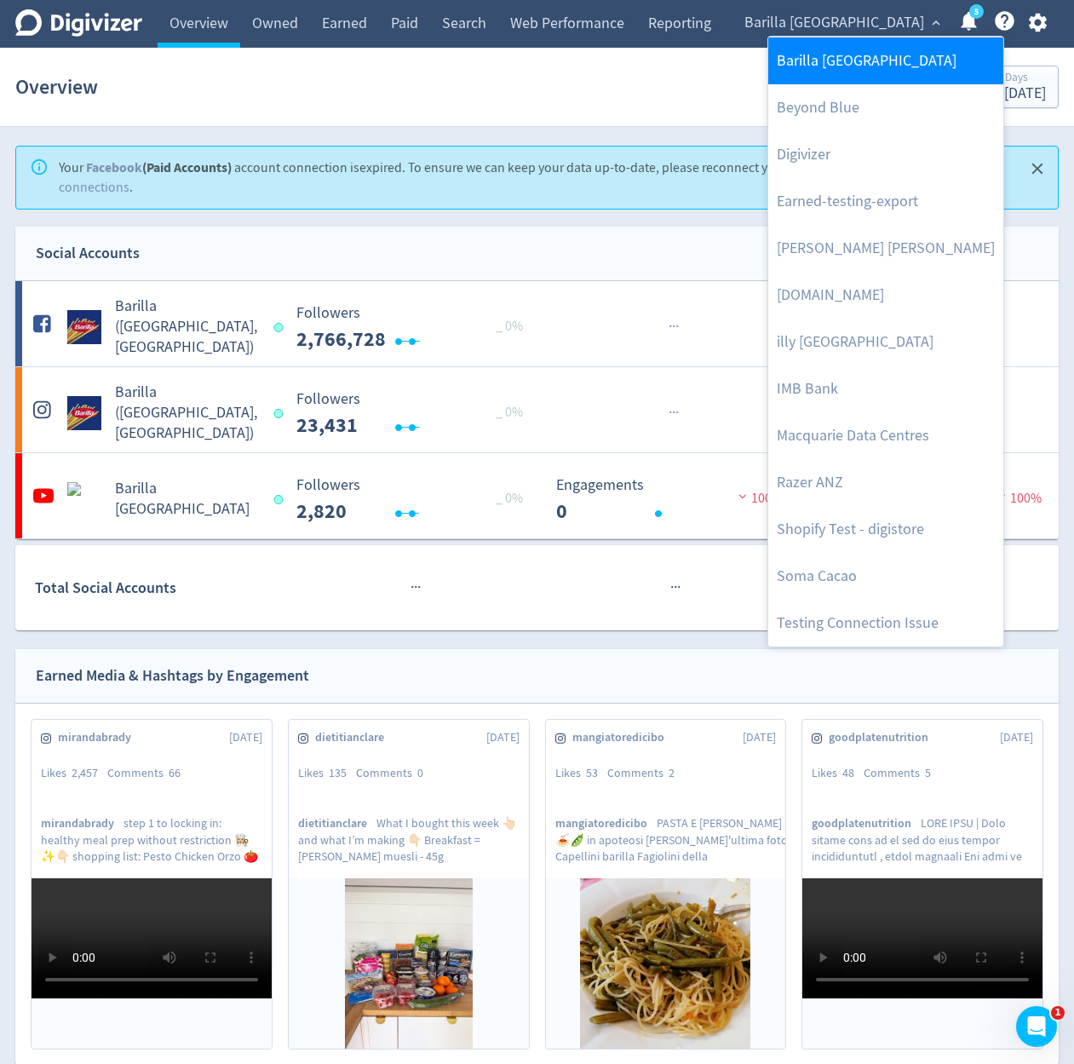
click at [879, 57] on link "Barilla [GEOGRAPHIC_DATA]" at bounding box center [885, 60] width 235 height 47
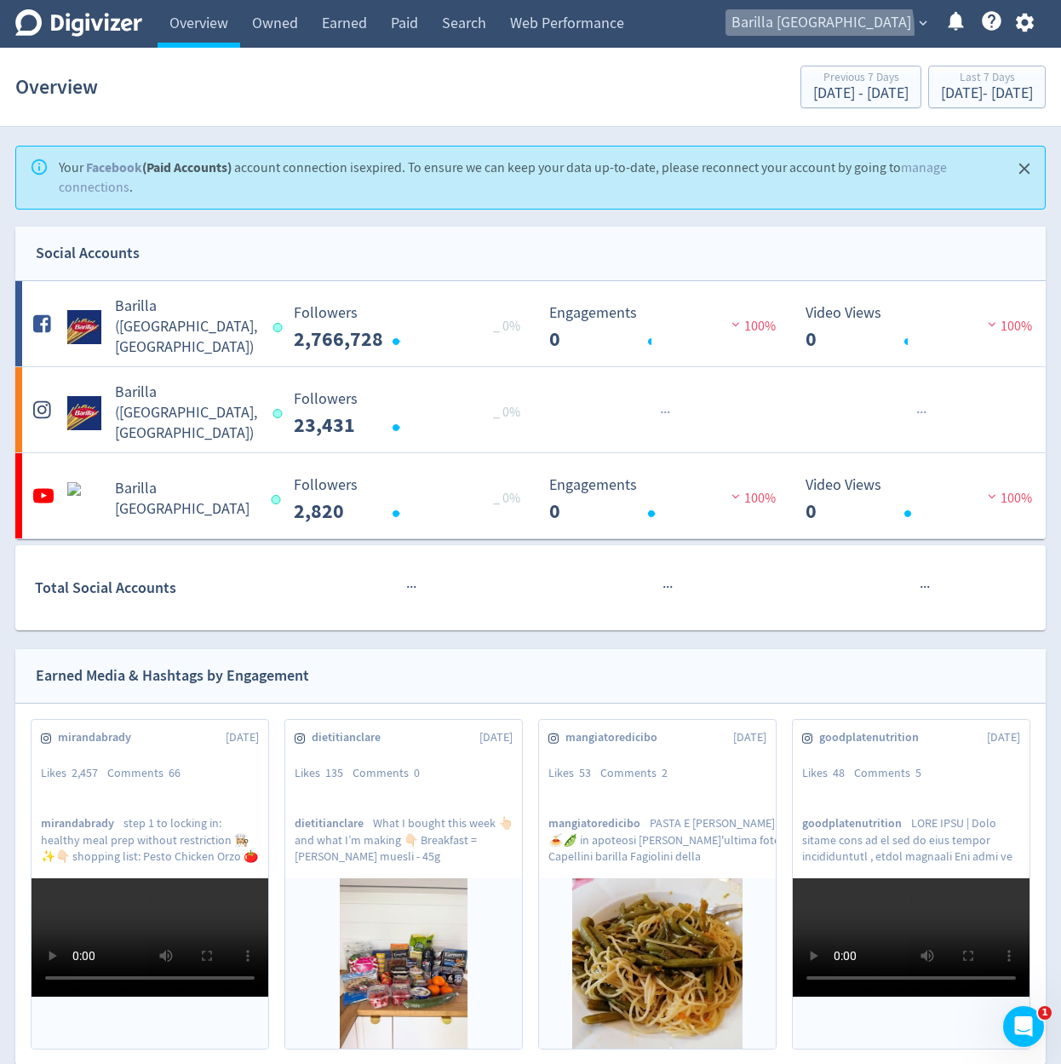
click at [898, 30] on span "Barilla [GEOGRAPHIC_DATA]" at bounding box center [822, 22] width 180 height 27
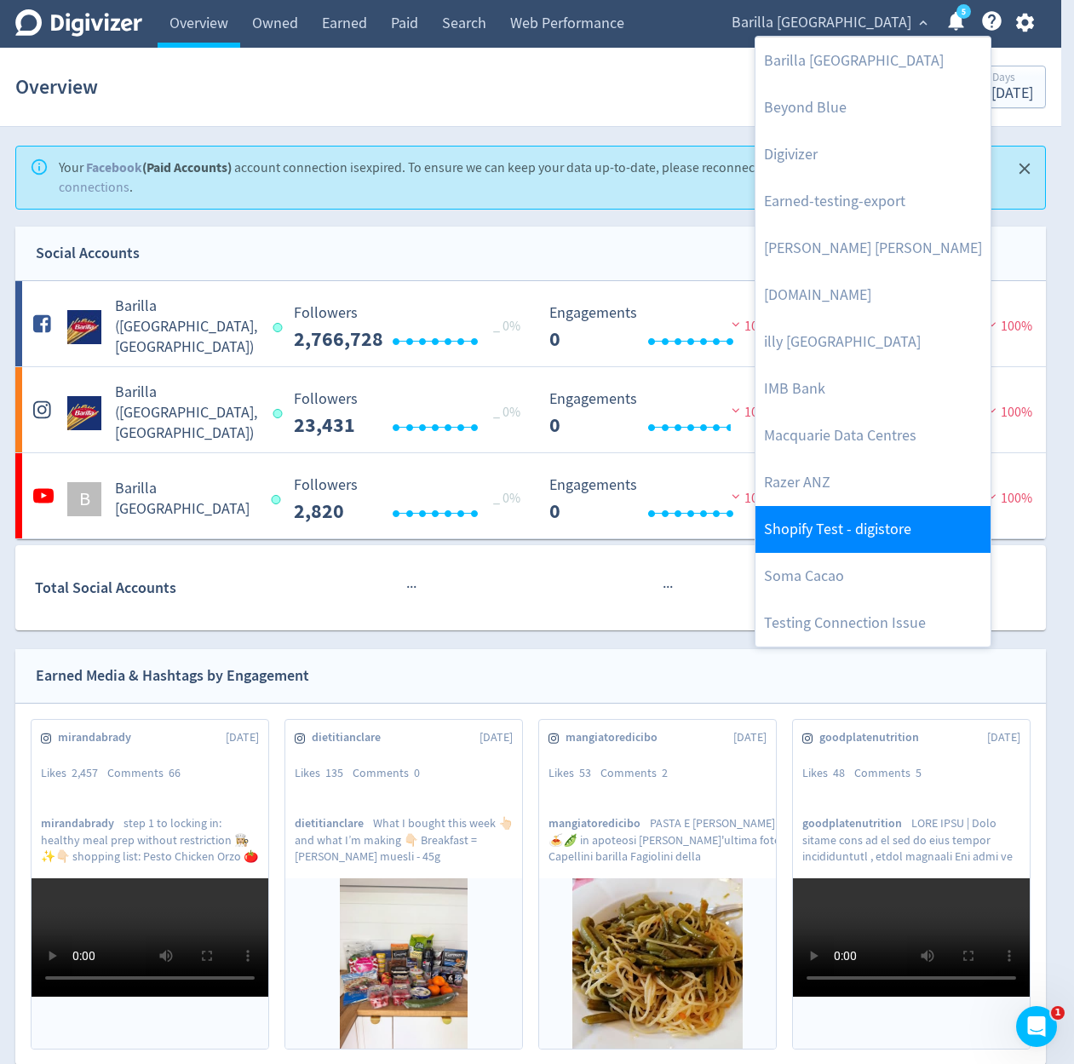
click at [859, 551] on link "Shopify Test - digistore" at bounding box center [872, 529] width 235 height 47
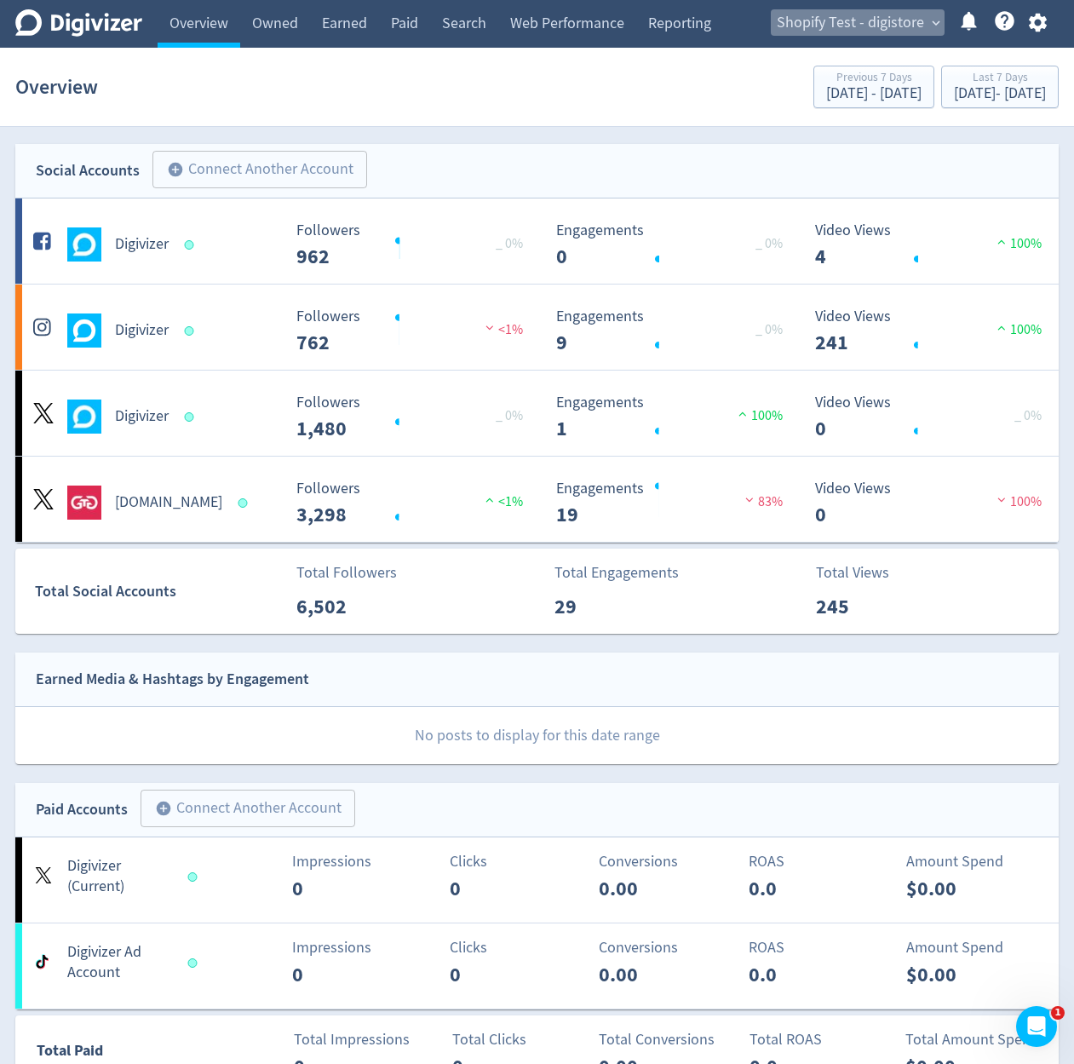
click at [887, 20] on span "Shopify Test - digistore" at bounding box center [850, 22] width 147 height 27
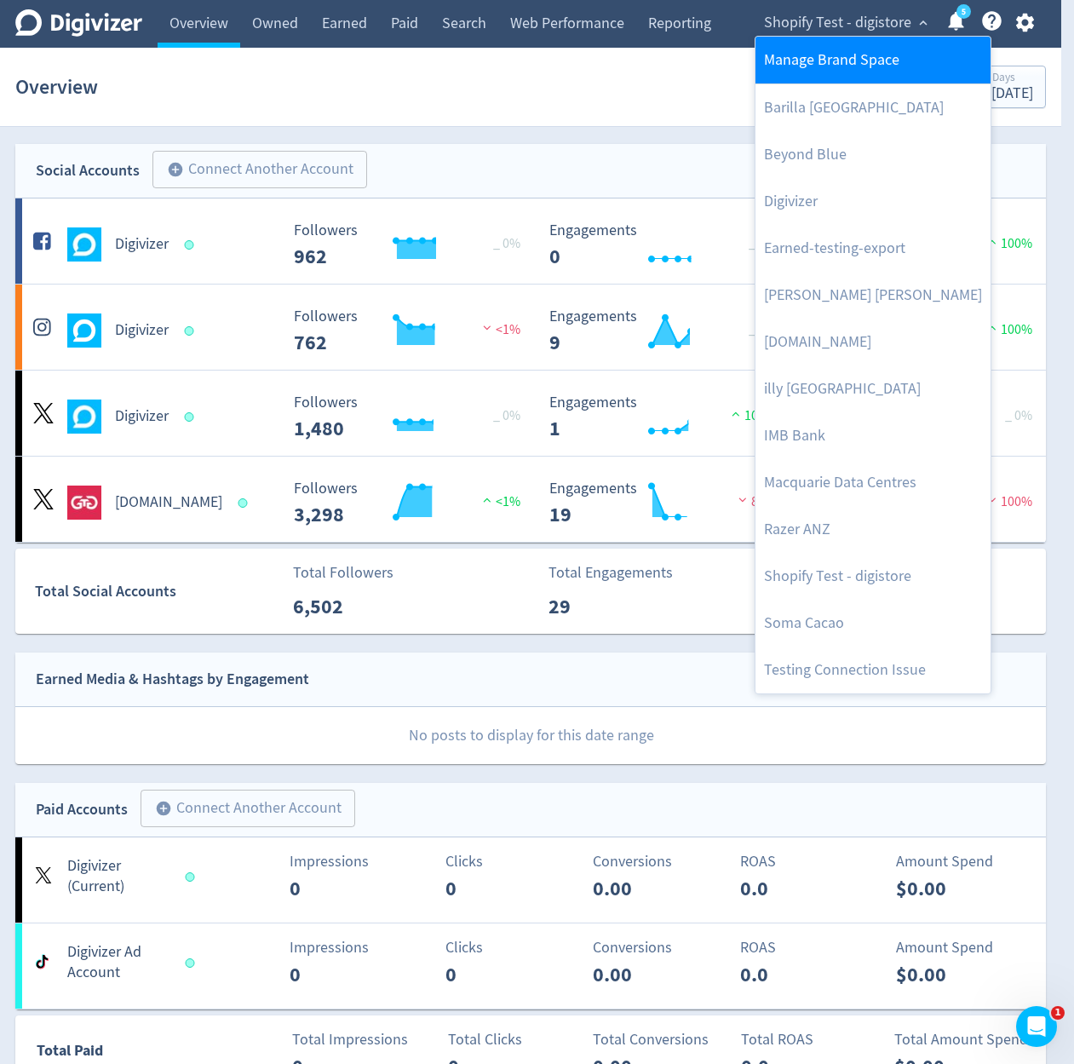
click at [876, 66] on link "Manage Brand Space" at bounding box center [872, 60] width 235 height 47
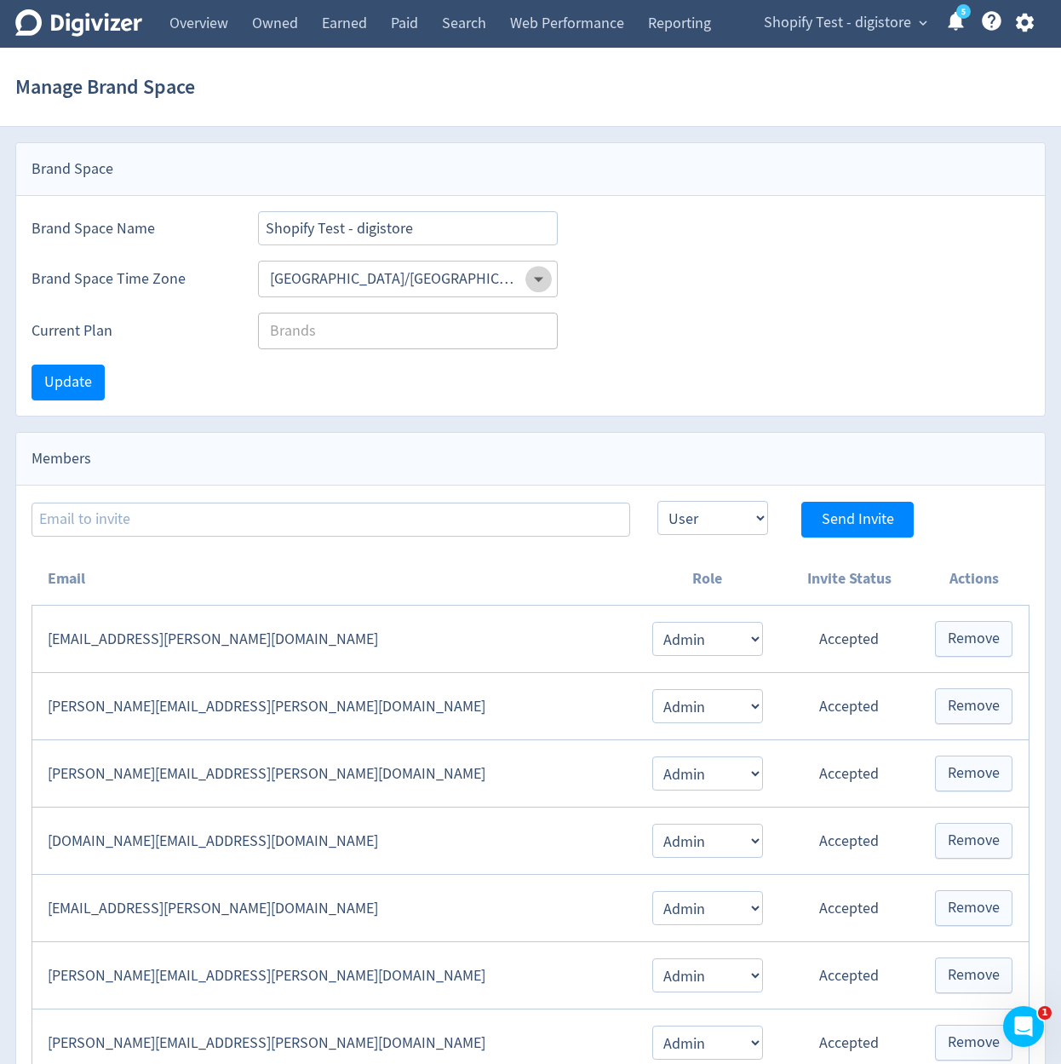
click at [537, 273] on icon "Open" at bounding box center [538, 278] width 23 height 23
click at [515, 234] on input "Shopify Test - digistore" at bounding box center [408, 228] width 300 height 34
type input "Shopify Test - df"
click at [615, 258] on div "Brand Space Time Zone [GEOGRAPHIC_DATA]/[GEOGRAPHIC_DATA] ​" at bounding box center [530, 271] width 1029 height 52
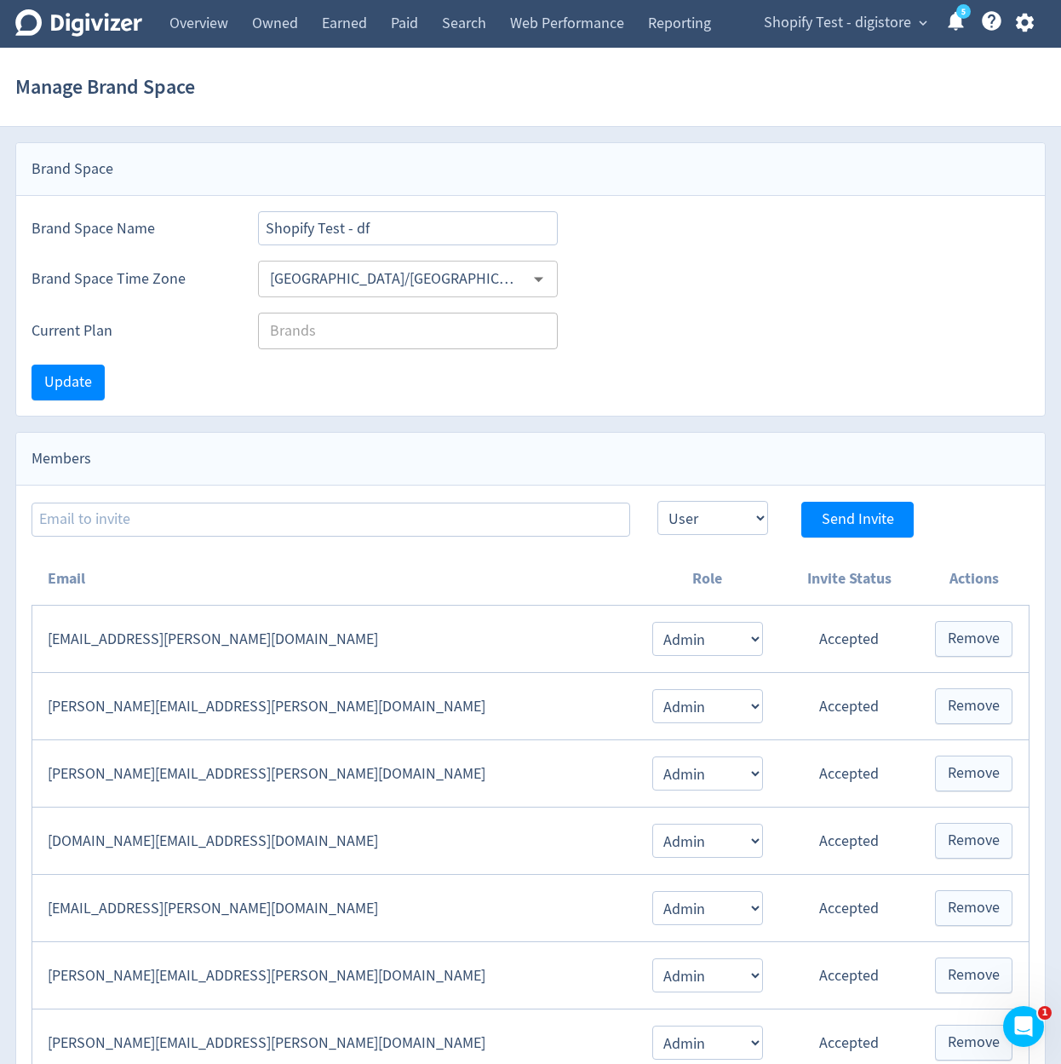
click at [479, 263] on div "Australia/Sydney ​" at bounding box center [408, 279] width 300 height 37
drag, startPoint x: 554, startPoint y: 284, endPoint x: 548, endPoint y: 294, distance: 11.6
click at [553, 290] on div "Australia/Sydney ​" at bounding box center [408, 279] width 300 height 37
click at [549, 288] on icon "Open" at bounding box center [538, 278] width 23 height 23
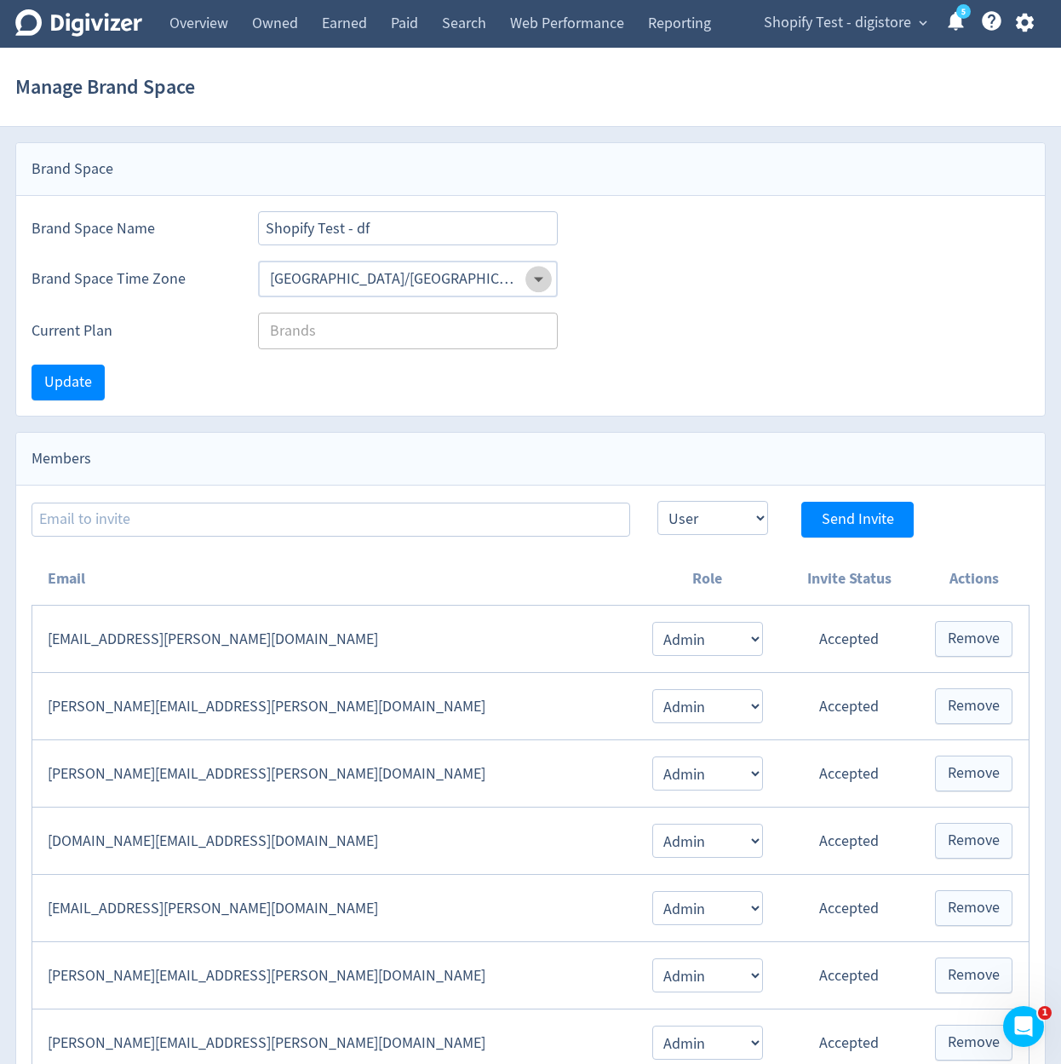
click at [549, 288] on icon "Open" at bounding box center [538, 278] width 23 height 23
drag, startPoint x: 518, startPoint y: 290, endPoint x: 537, endPoint y: 279, distance: 21.3
click at [520, 286] on input "[GEOGRAPHIC_DATA]/[GEOGRAPHIC_DATA]" at bounding box center [393, 279] width 261 height 26
click at [537, 279] on icon "Open" at bounding box center [538, 280] width 9 height 5
click at [589, 278] on div "Brand Space Time Zone [GEOGRAPHIC_DATA]/[GEOGRAPHIC_DATA] ​" at bounding box center [531, 279] width 998 height 37
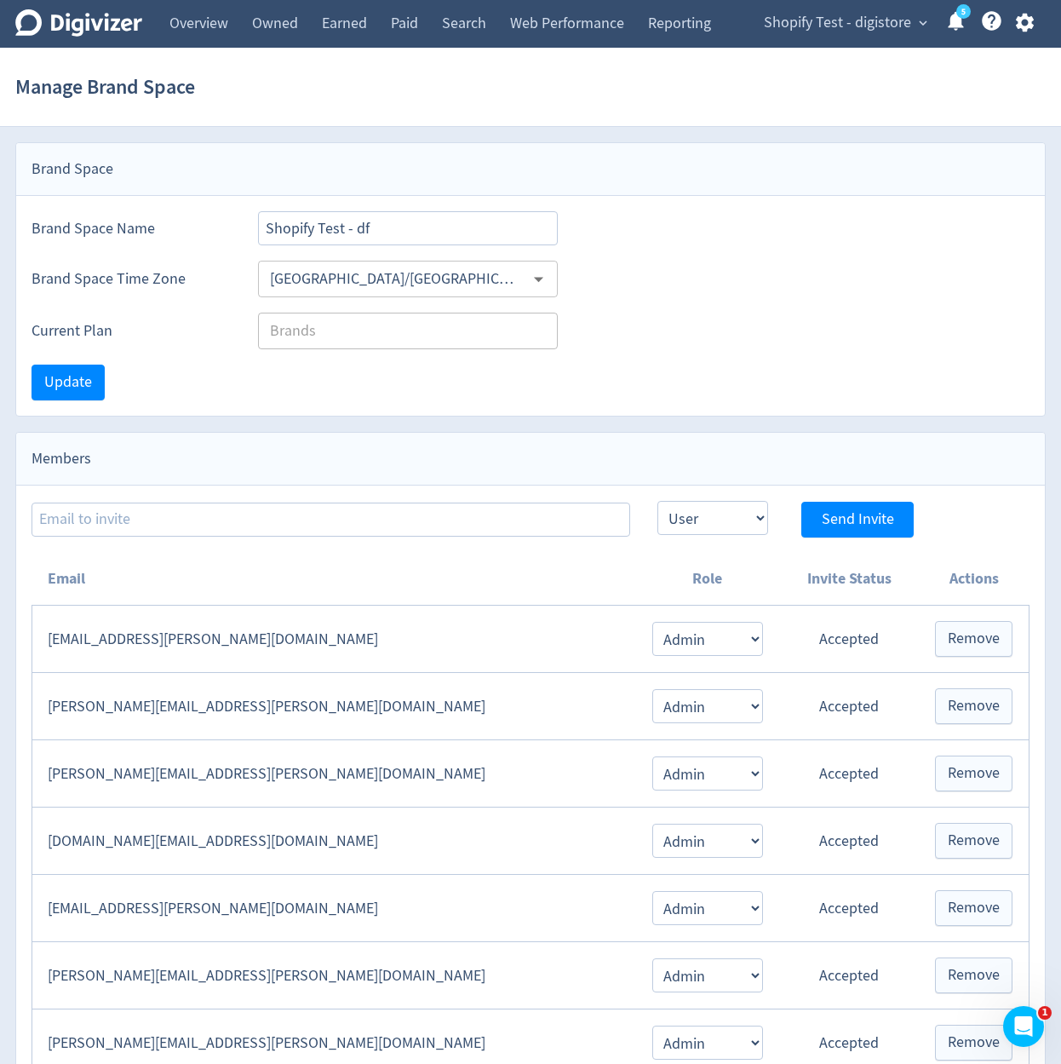
click at [634, 248] on div "Brand Space Time Zone [GEOGRAPHIC_DATA]/[GEOGRAPHIC_DATA] ​" at bounding box center [530, 271] width 1029 height 52
click at [539, 283] on icon "Open" at bounding box center [538, 278] width 23 height 23
click at [577, 284] on div "Brand Space Time Zone [GEOGRAPHIC_DATA]/[GEOGRAPHIC_DATA] ​" at bounding box center [531, 279] width 998 height 37
click at [541, 276] on icon "Open" at bounding box center [538, 278] width 23 height 23
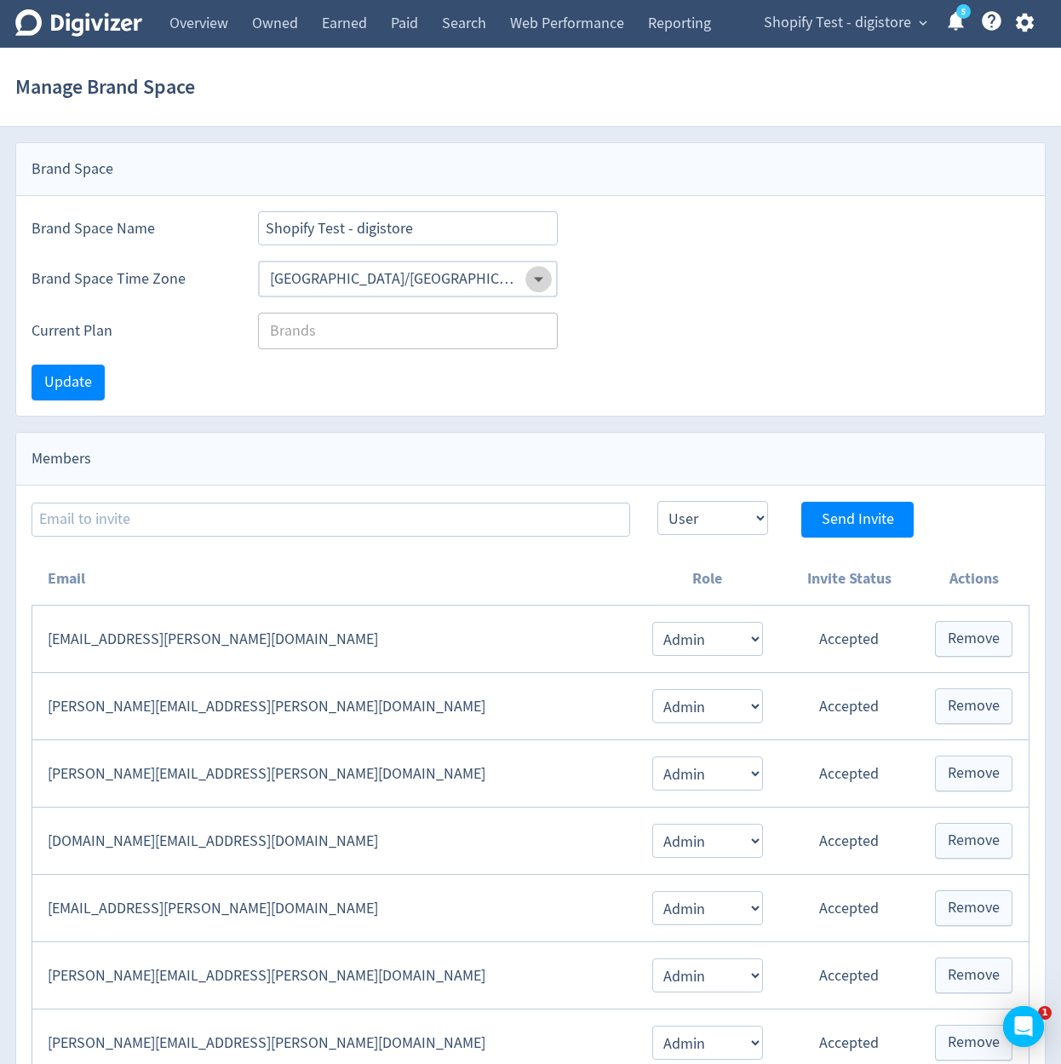
click at [541, 276] on icon "Open" at bounding box center [538, 278] width 23 height 23
drag, startPoint x: 541, startPoint y: 276, endPoint x: 502, endPoint y: 305, distance: 48.0
click at [502, 304] on div "Brand Space Brand Space Name Shopify Test - digistore Brand Space Time Zone [GE…" at bounding box center [530, 279] width 1031 height 274
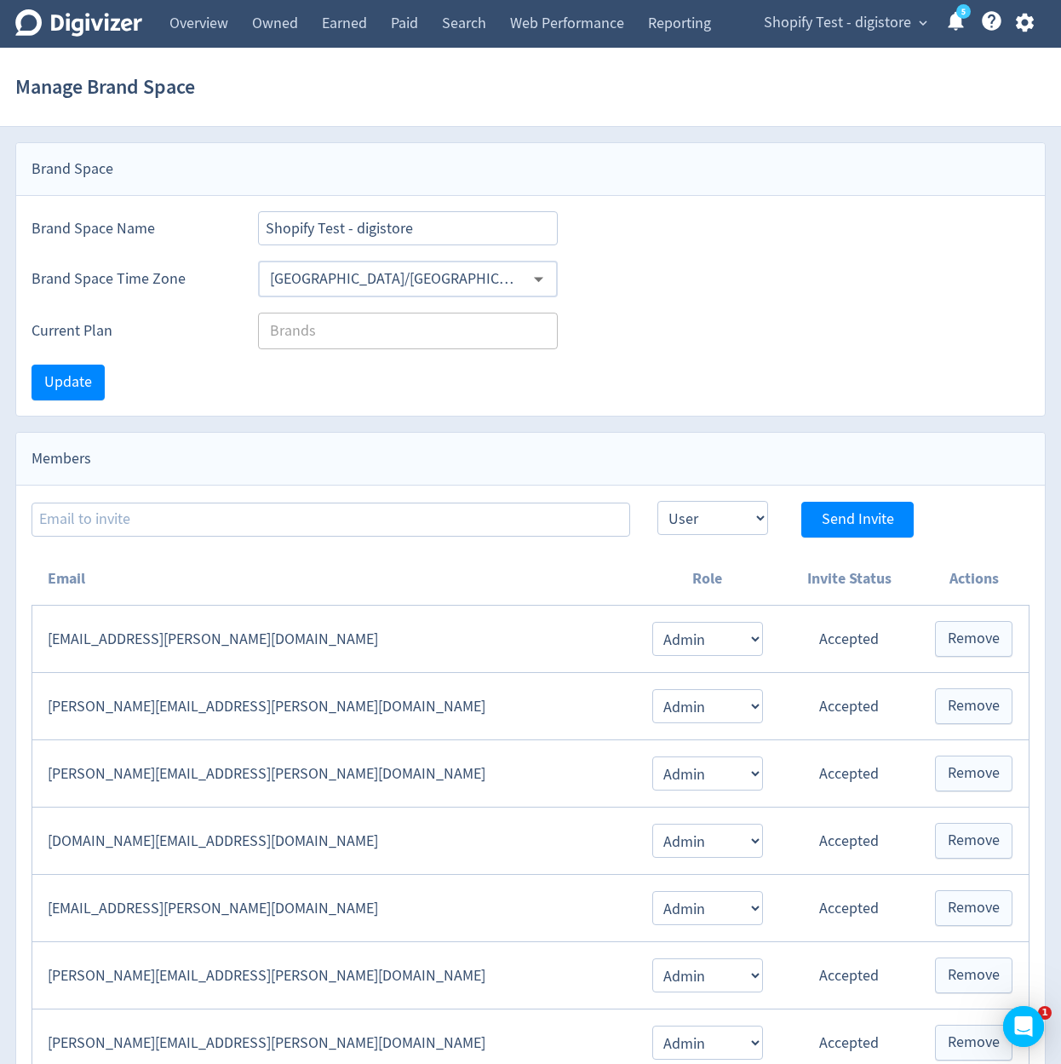
click at [535, 288] on icon "Open" at bounding box center [538, 278] width 23 height 23
drag, startPoint x: 604, startPoint y: 284, endPoint x: 1066, endPoint y: 330, distance: 464.7
click at [607, 283] on div "Brand Space Time Zone [GEOGRAPHIC_DATA]/[GEOGRAPHIC_DATA] ​" at bounding box center [531, 279] width 998 height 37
click at [547, 273] on icon "Open" at bounding box center [538, 278] width 23 height 23
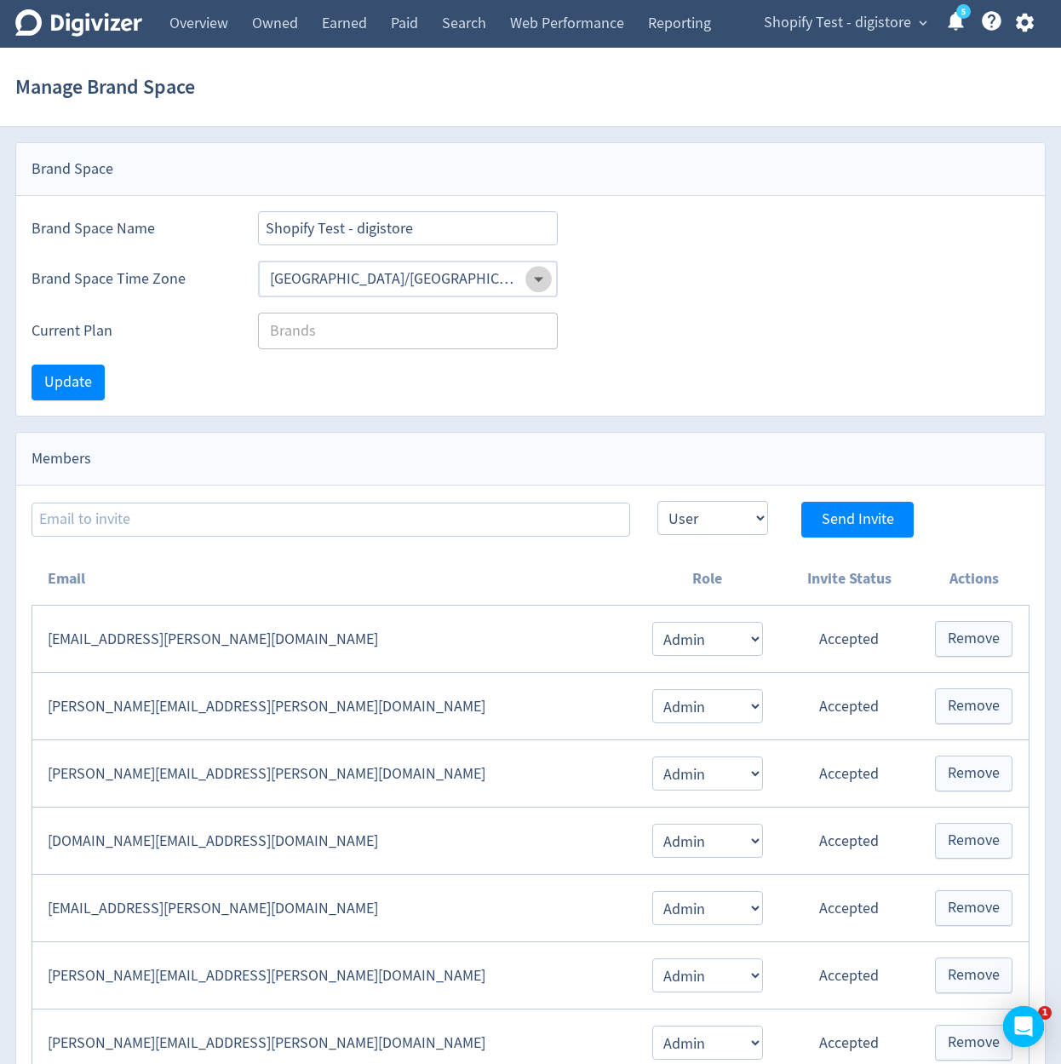
click at [547, 273] on icon "Open" at bounding box center [538, 278] width 23 height 23
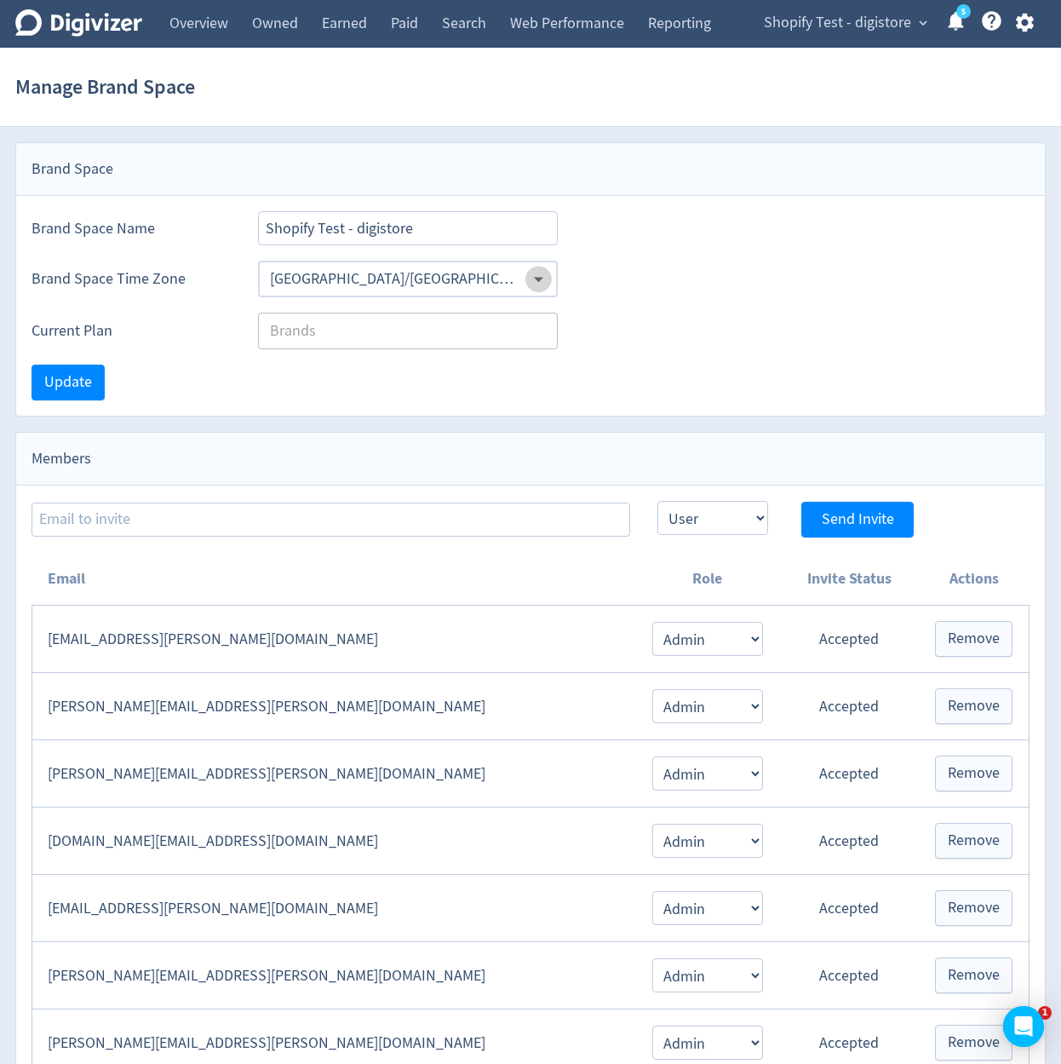
click at [547, 273] on icon "Open" at bounding box center [538, 278] width 23 height 23
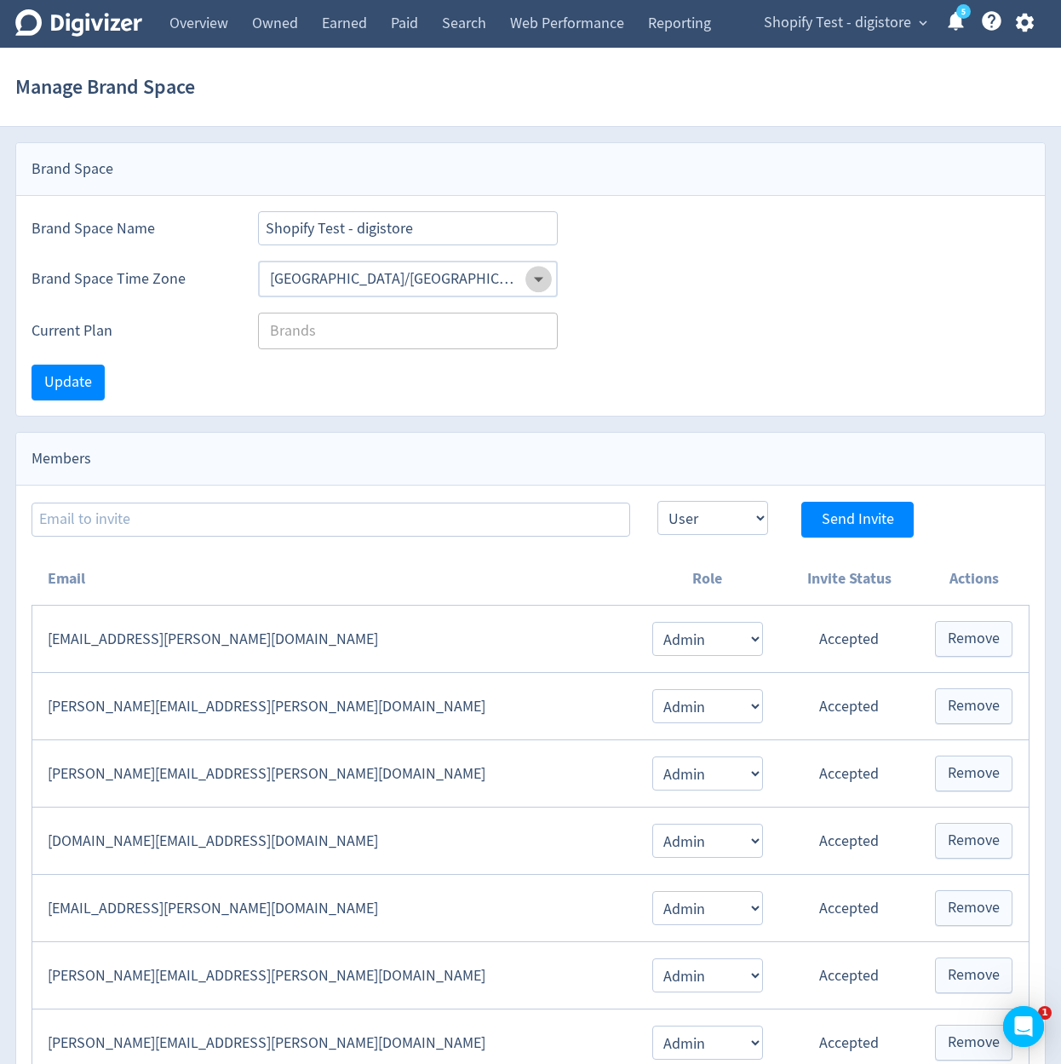
click at [547, 273] on icon "Open" at bounding box center [538, 278] width 23 height 23
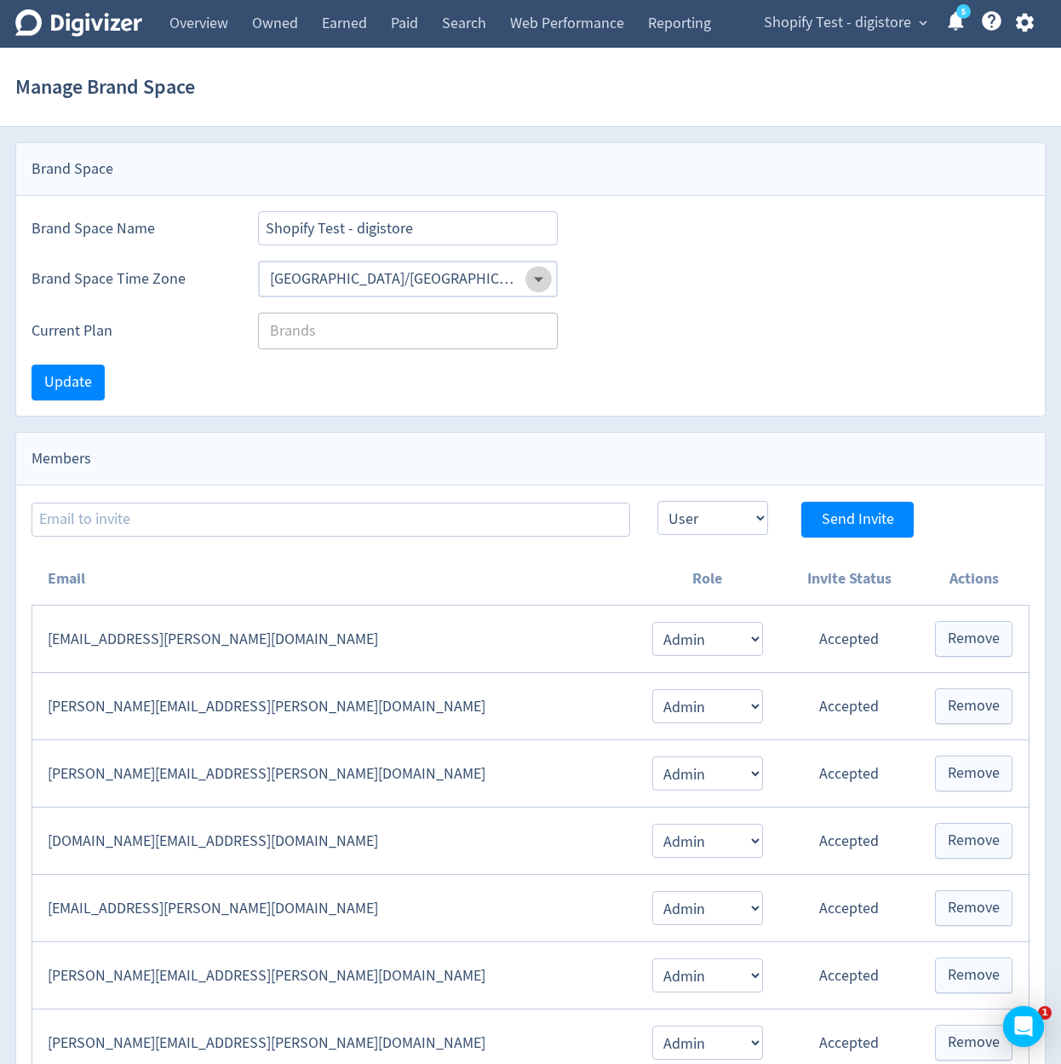
click at [547, 273] on icon "Open" at bounding box center [538, 278] width 23 height 23
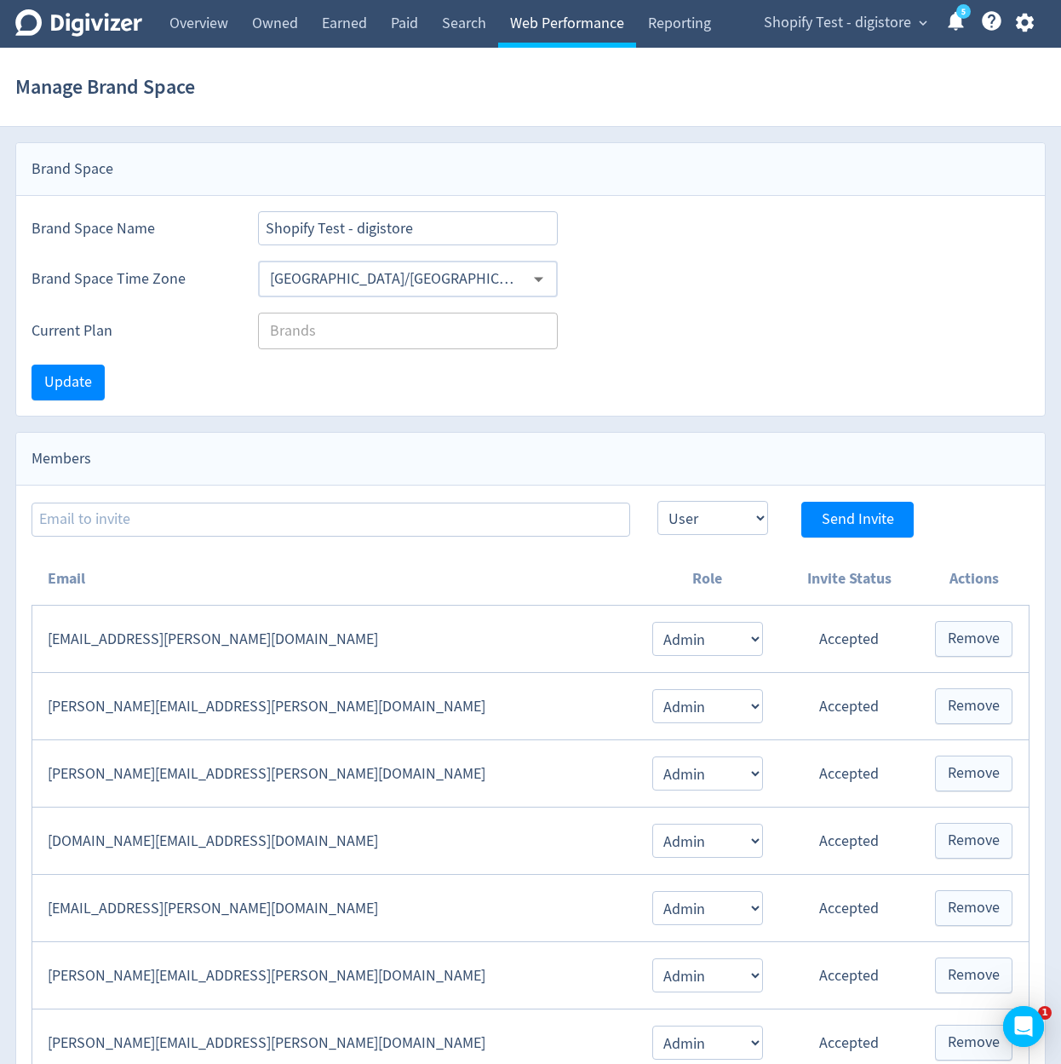
click at [527, 34] on link "Web Performance" at bounding box center [567, 24] width 138 height 48
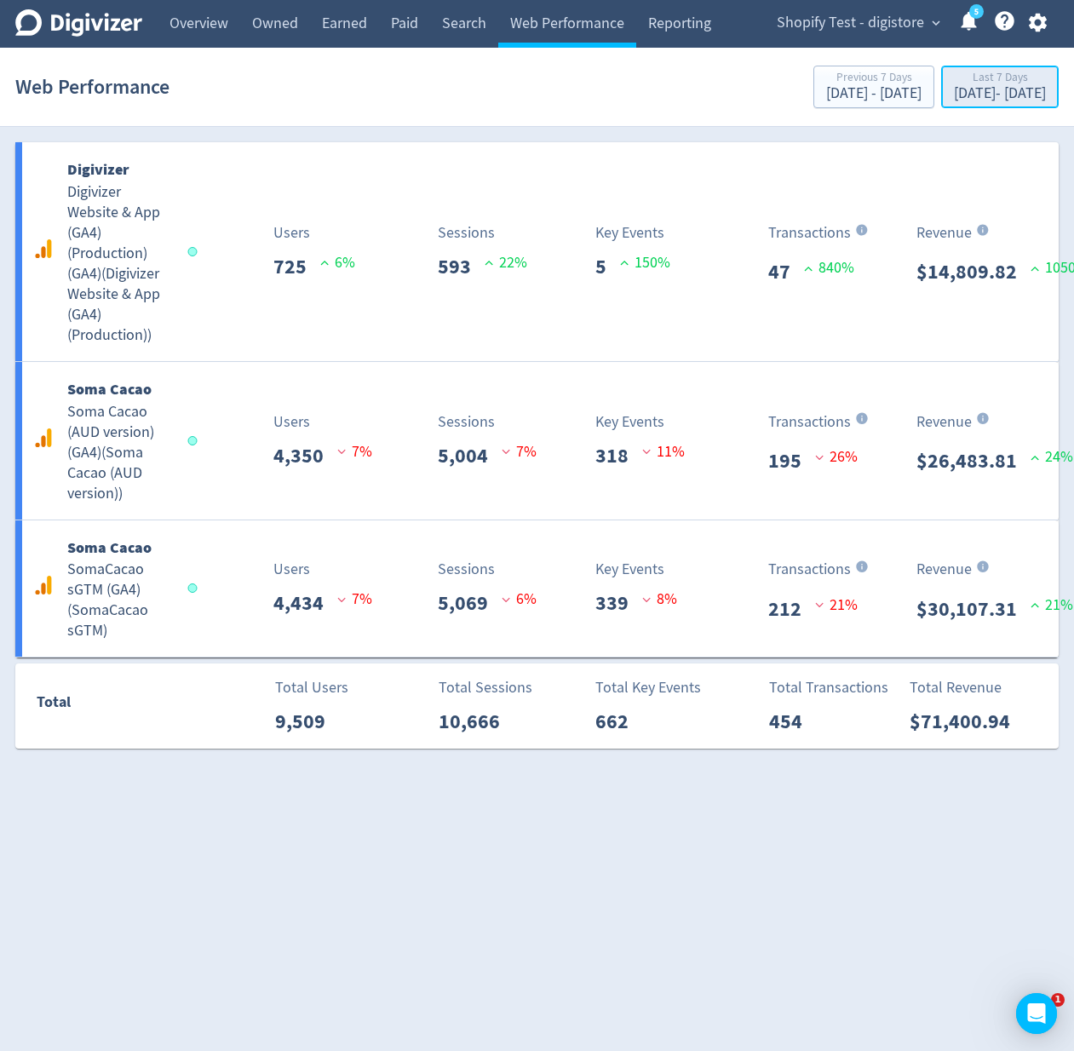
click at [954, 89] on div "[DATE] - [DATE]" at bounding box center [1000, 93] width 92 height 15
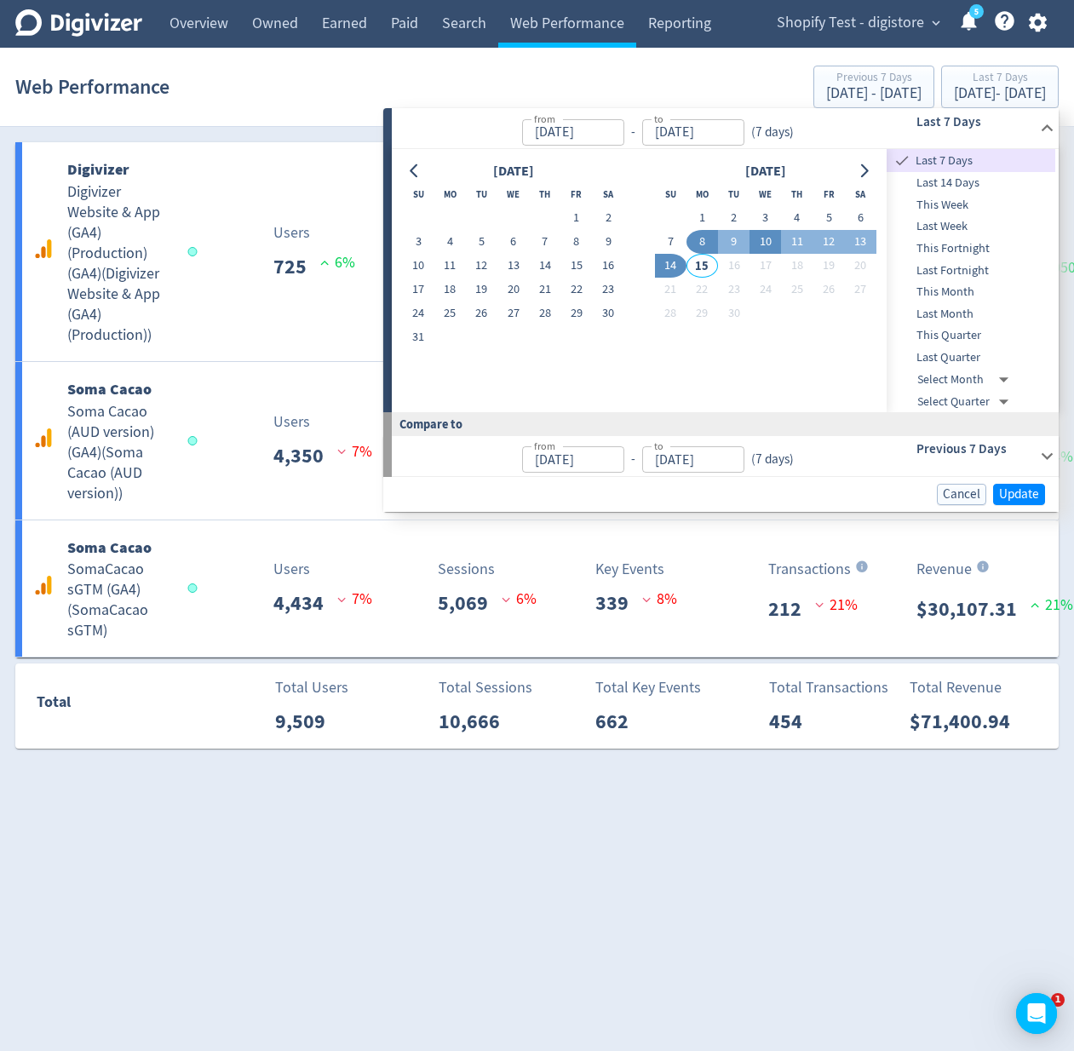
click at [762, 244] on button "10" at bounding box center [765, 242] width 32 height 24
type input "[DATE]"
click at [762, 244] on button "10" at bounding box center [765, 242] width 32 height 24
type input "[DATE]"
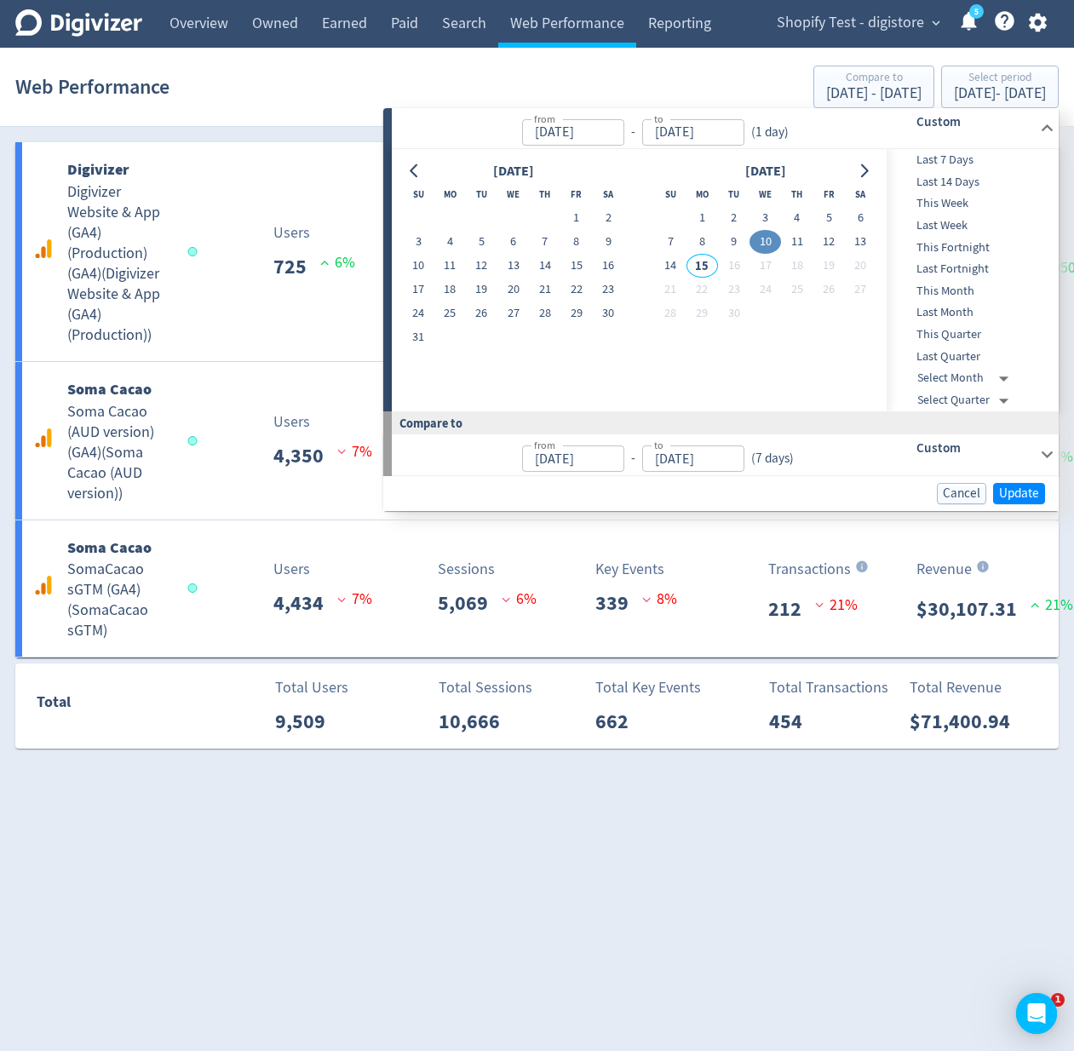
type input "[DATE]"
click at [1016, 490] on span "Update" at bounding box center [1019, 493] width 40 height 13
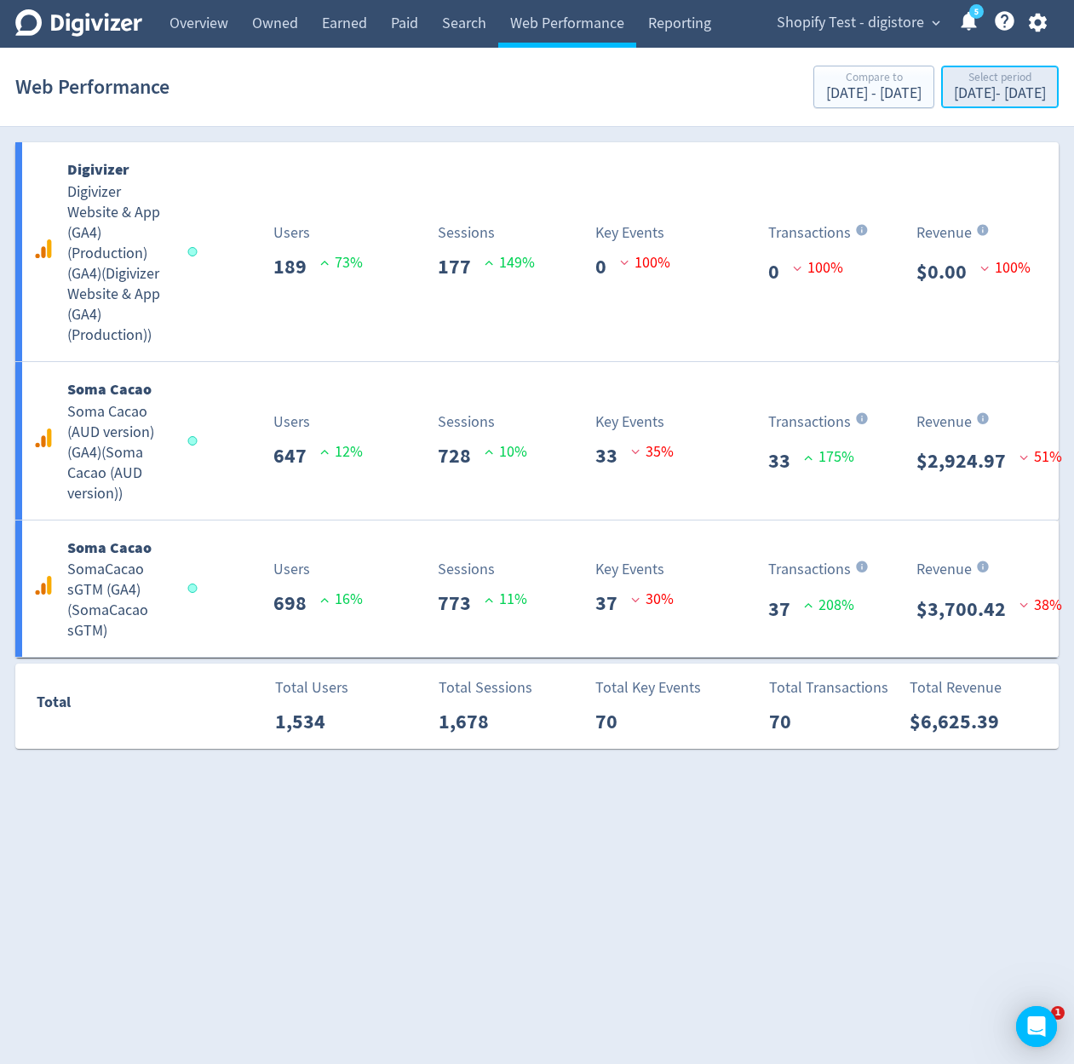
click at [954, 94] on div "[DATE] - [DATE]" at bounding box center [1000, 93] width 92 height 15
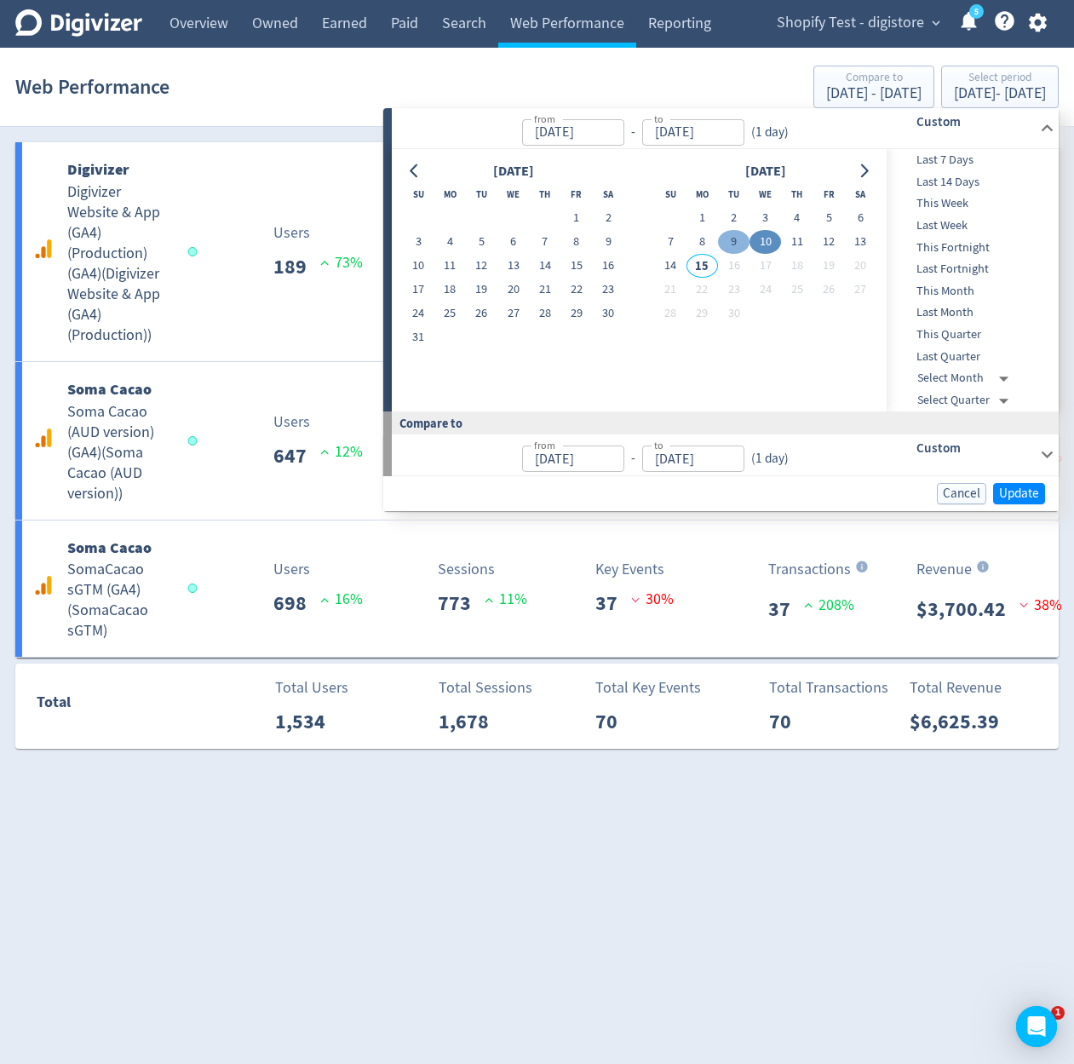
click at [734, 241] on button "9" at bounding box center [734, 242] width 32 height 24
type input "[DATE]"
click at [734, 241] on button "9" at bounding box center [734, 242] width 32 height 24
type input "[DATE]"
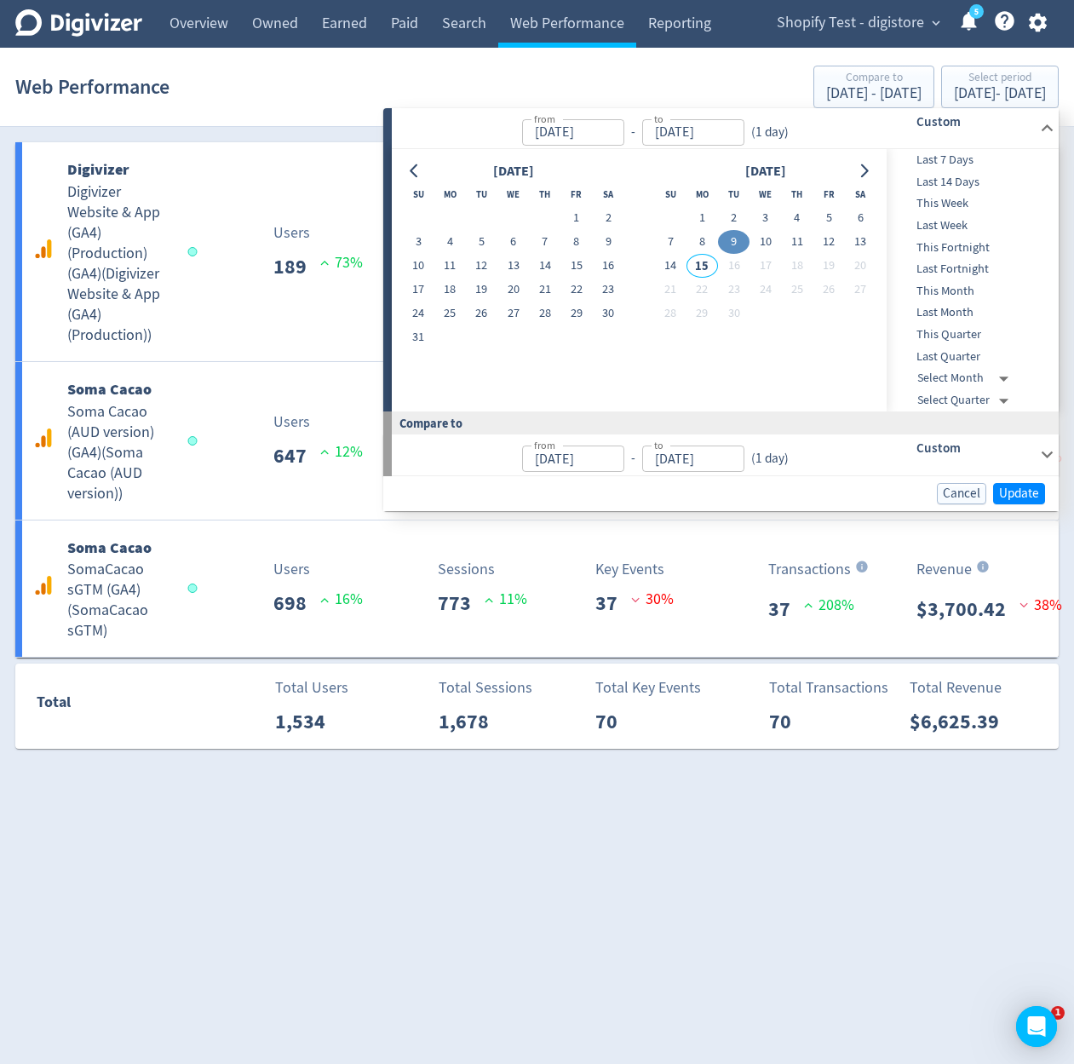
type input "[DATE]"
click at [1004, 487] on span "Update" at bounding box center [1019, 493] width 40 height 13
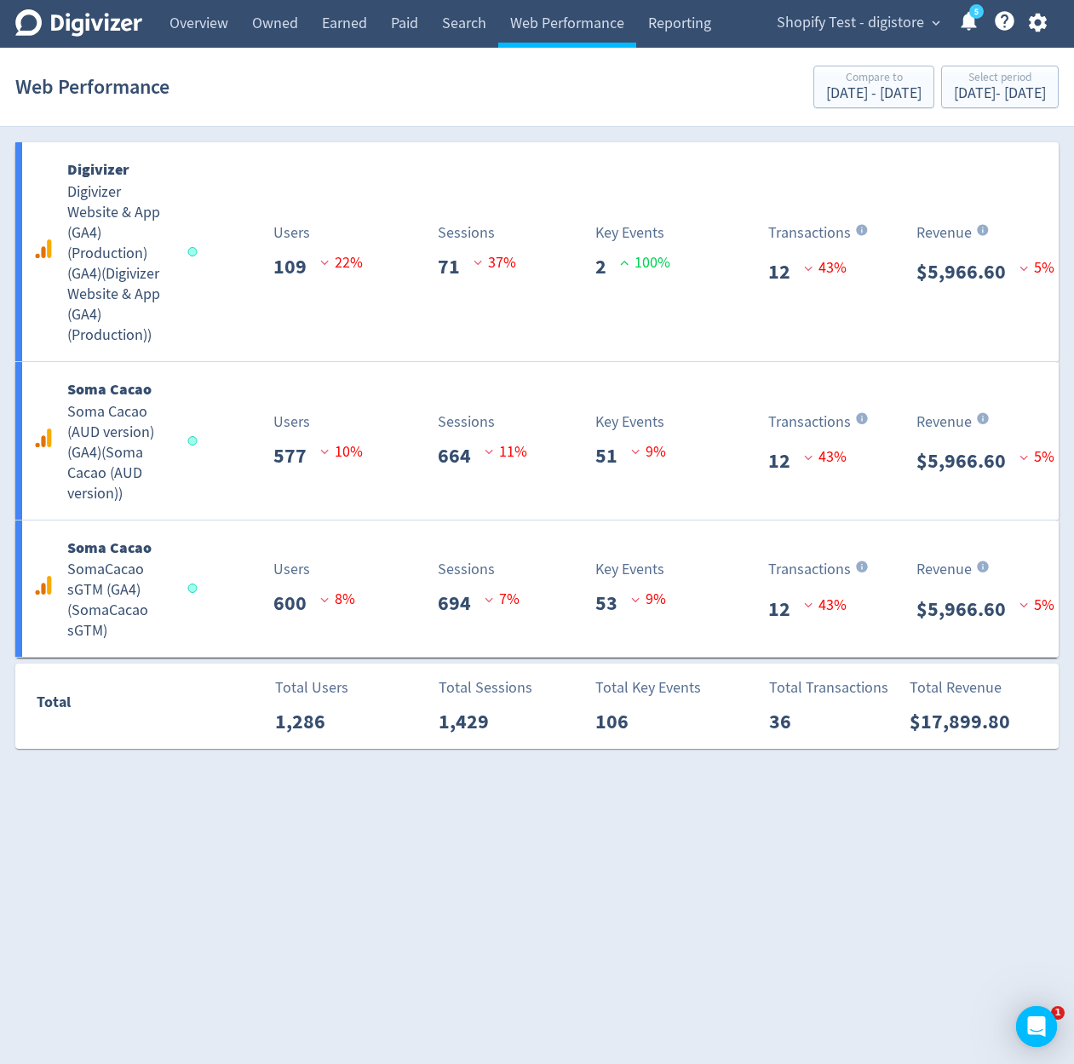
click at [938, 115] on section "Web Performance Compare to [DATE] - [DATE] Select period [DATE] - [DATE]" at bounding box center [537, 87] width 1074 height 79
click at [955, 99] on div "[DATE] - [DATE]" at bounding box center [1000, 93] width 92 height 15
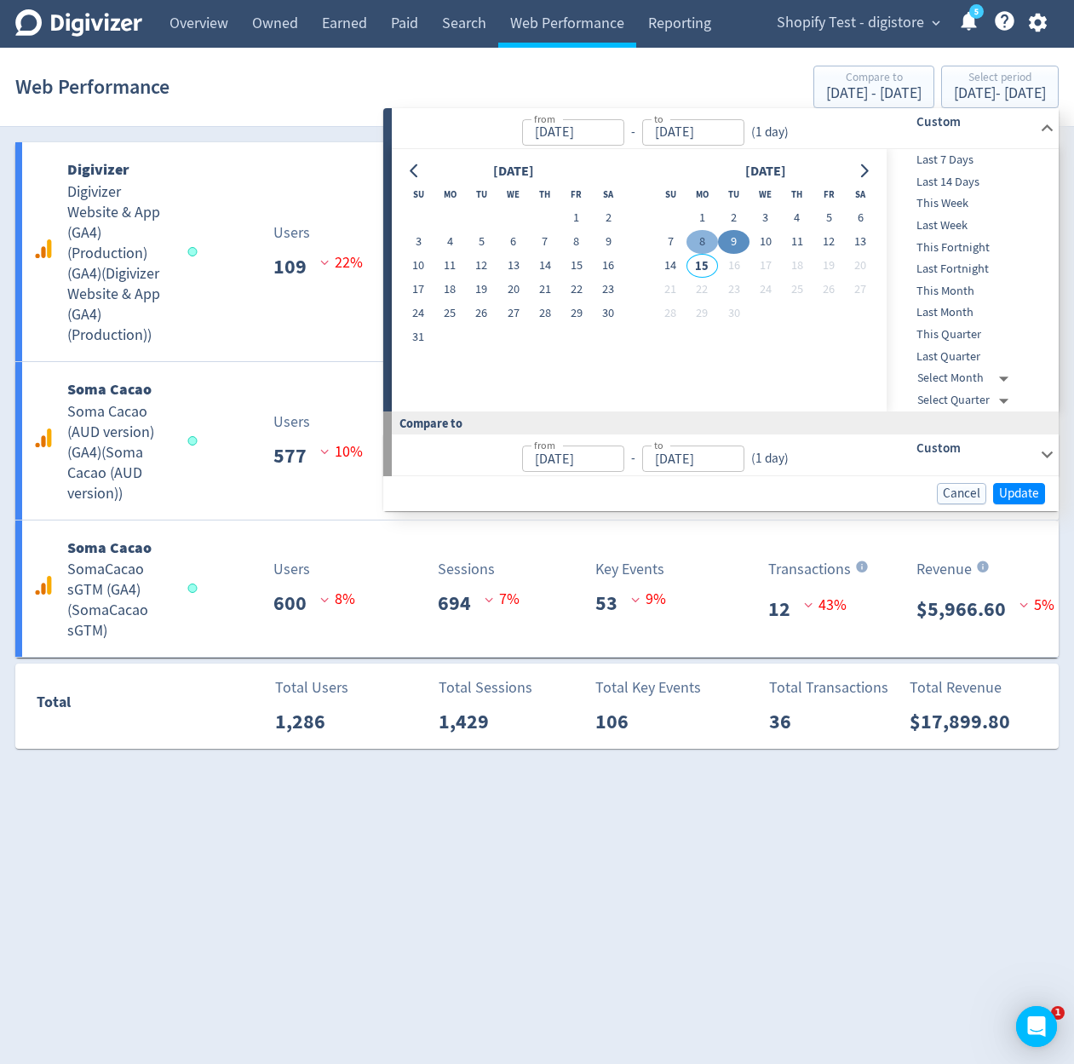
click at [707, 251] on button "8" at bounding box center [702, 242] width 32 height 24
type input "[DATE]"
click at [707, 250] on button "8" at bounding box center [702, 242] width 32 height 24
type input "[DATE]"
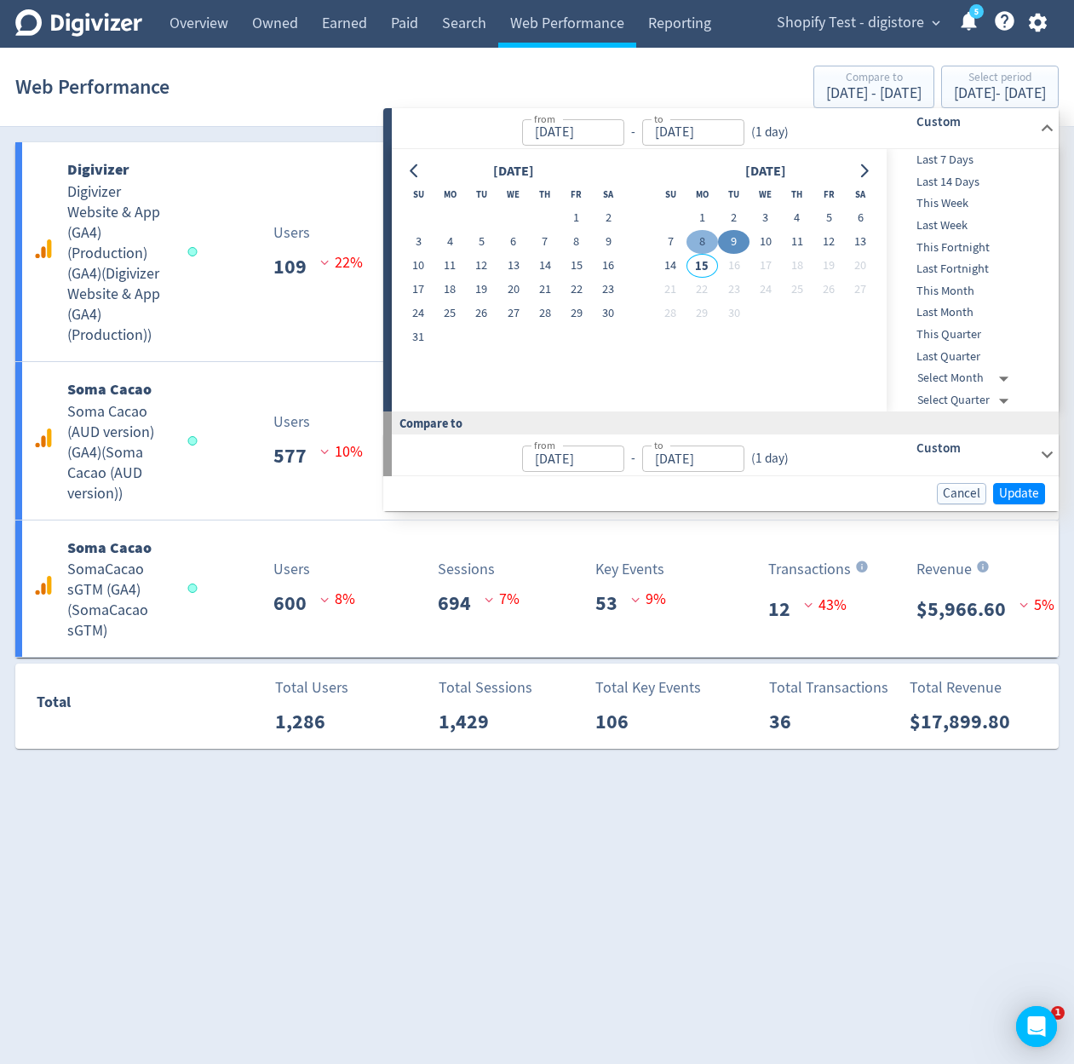
type input "[DATE]"
click at [1015, 496] on span "Update" at bounding box center [1019, 493] width 40 height 13
